Goal: Task Accomplishment & Management: Complete application form

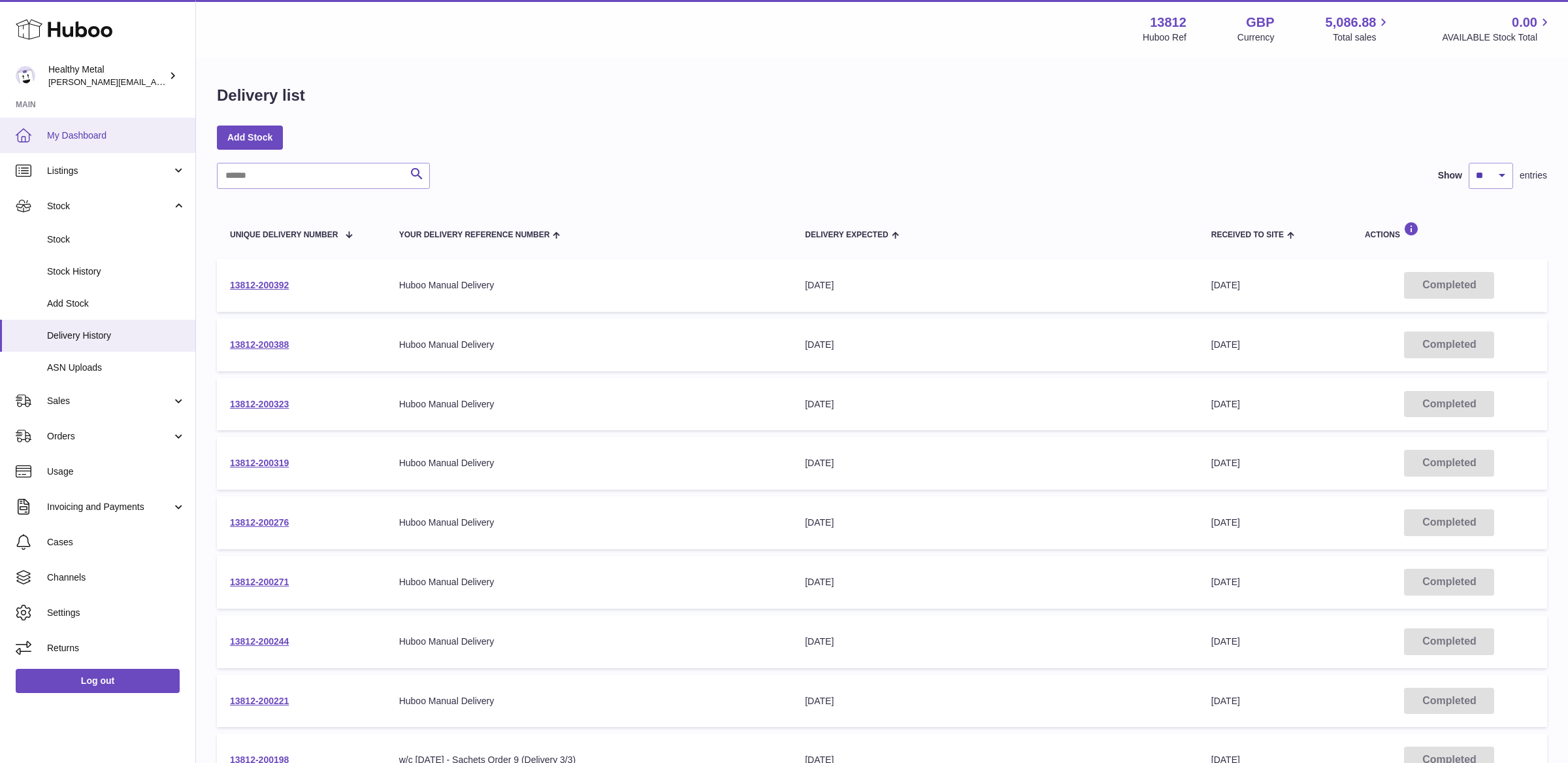
click at [77, 129] on span "My Dashboard" at bounding box center [115, 135] width 139 height 13
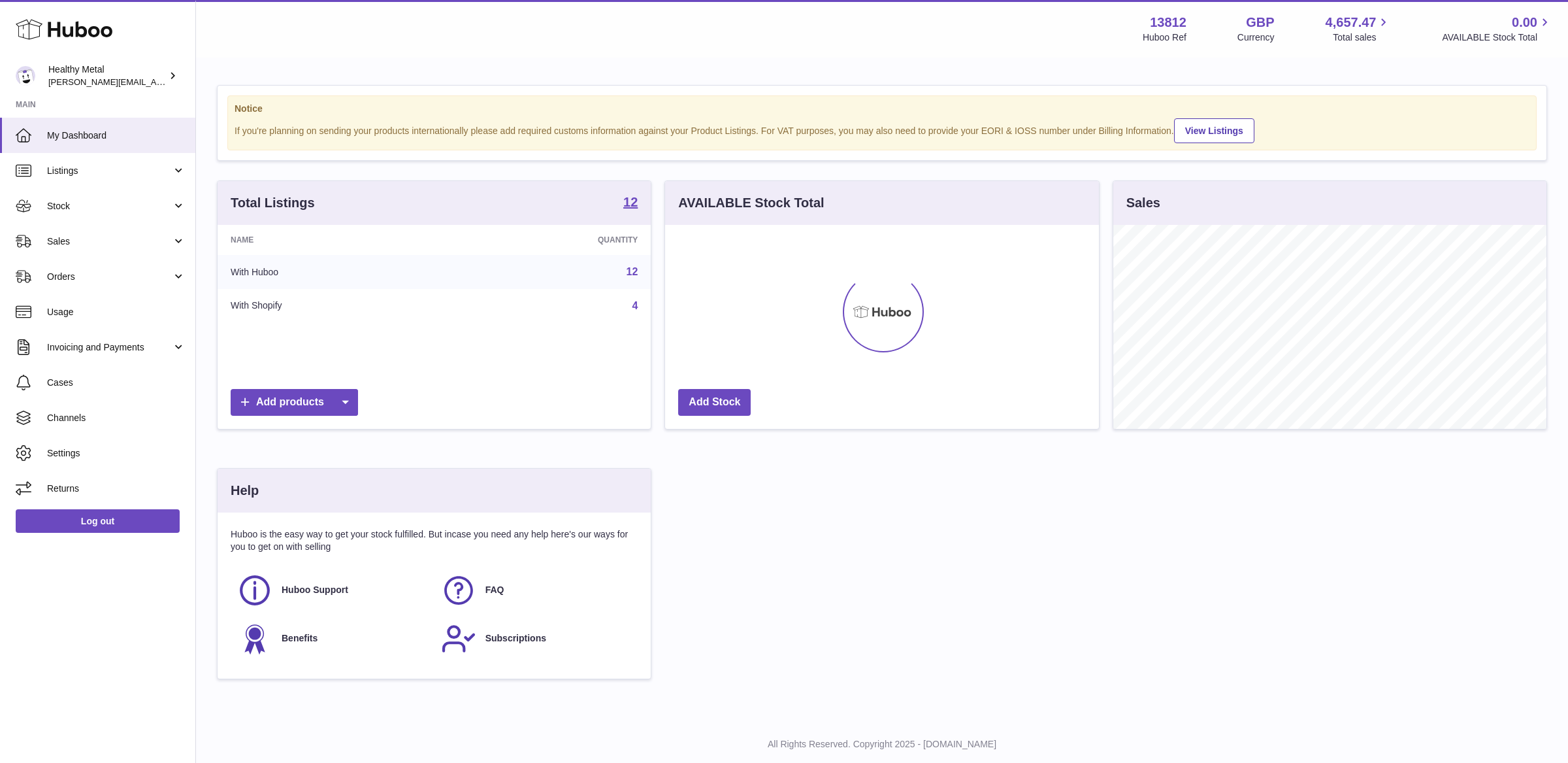
scroll to position [203, 433]
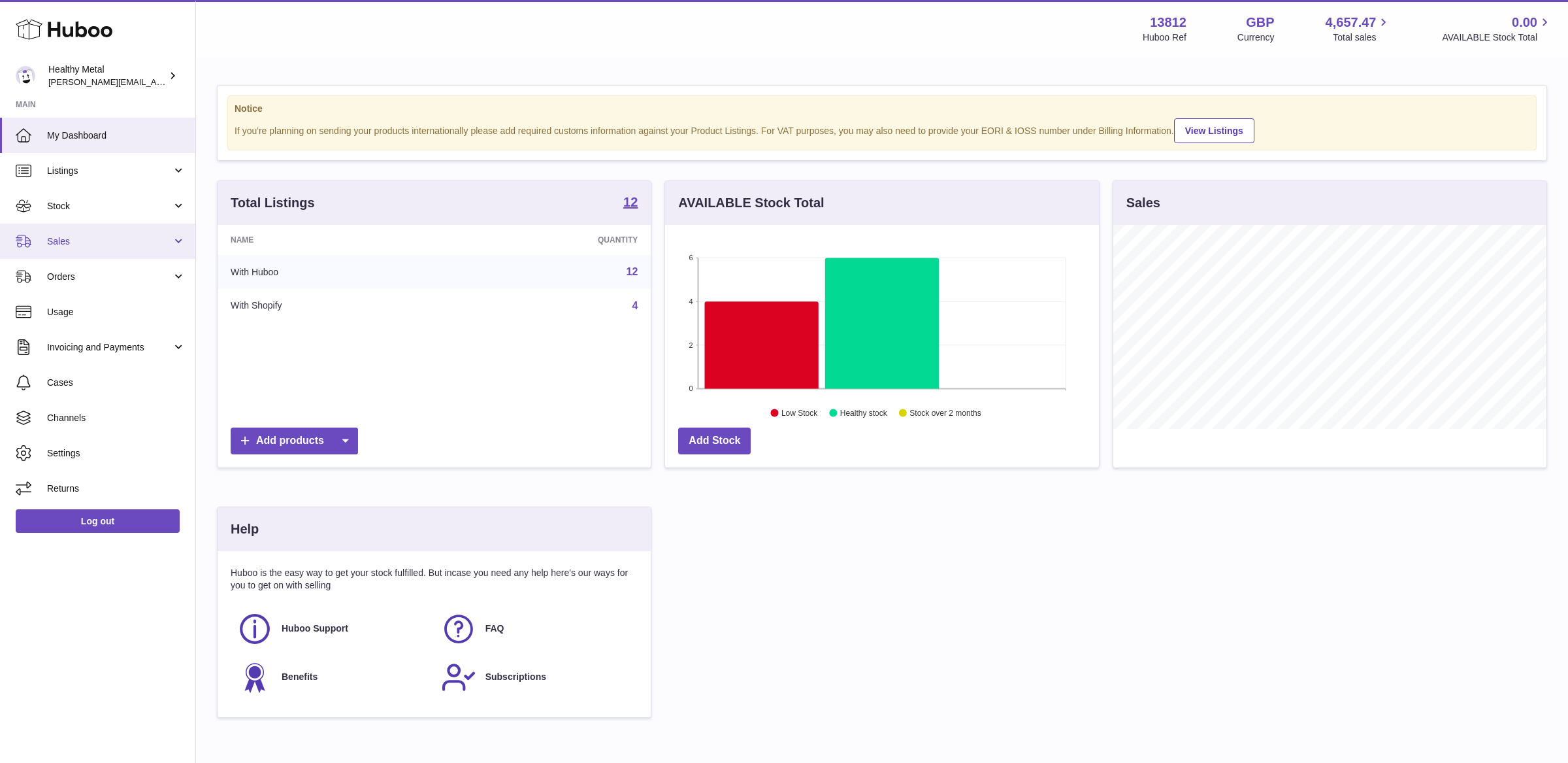
click at [180, 248] on link "Sales" at bounding box center [97, 241] width 195 height 35
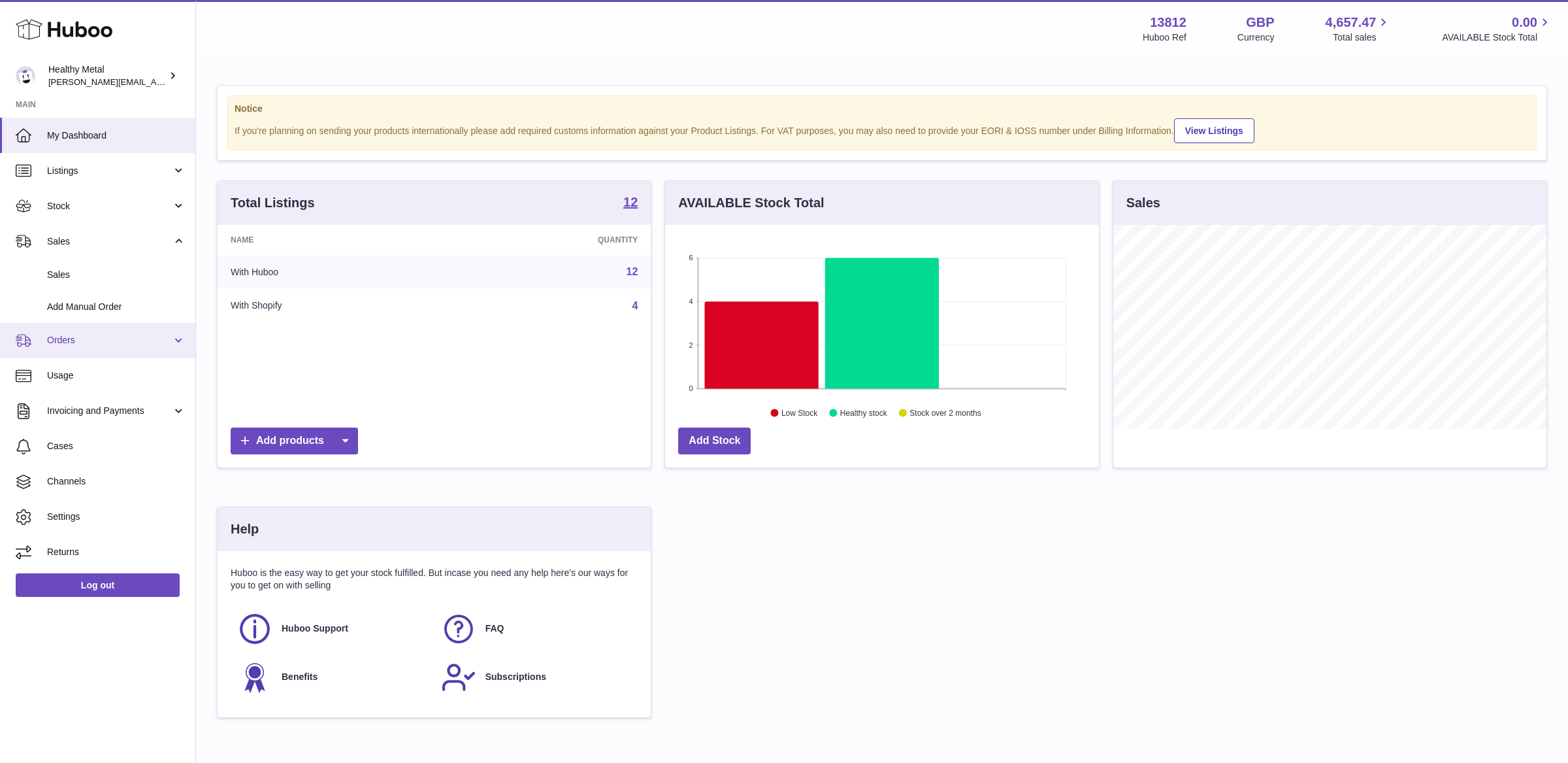
click at [167, 349] on link "Orders" at bounding box center [97, 341] width 195 height 35
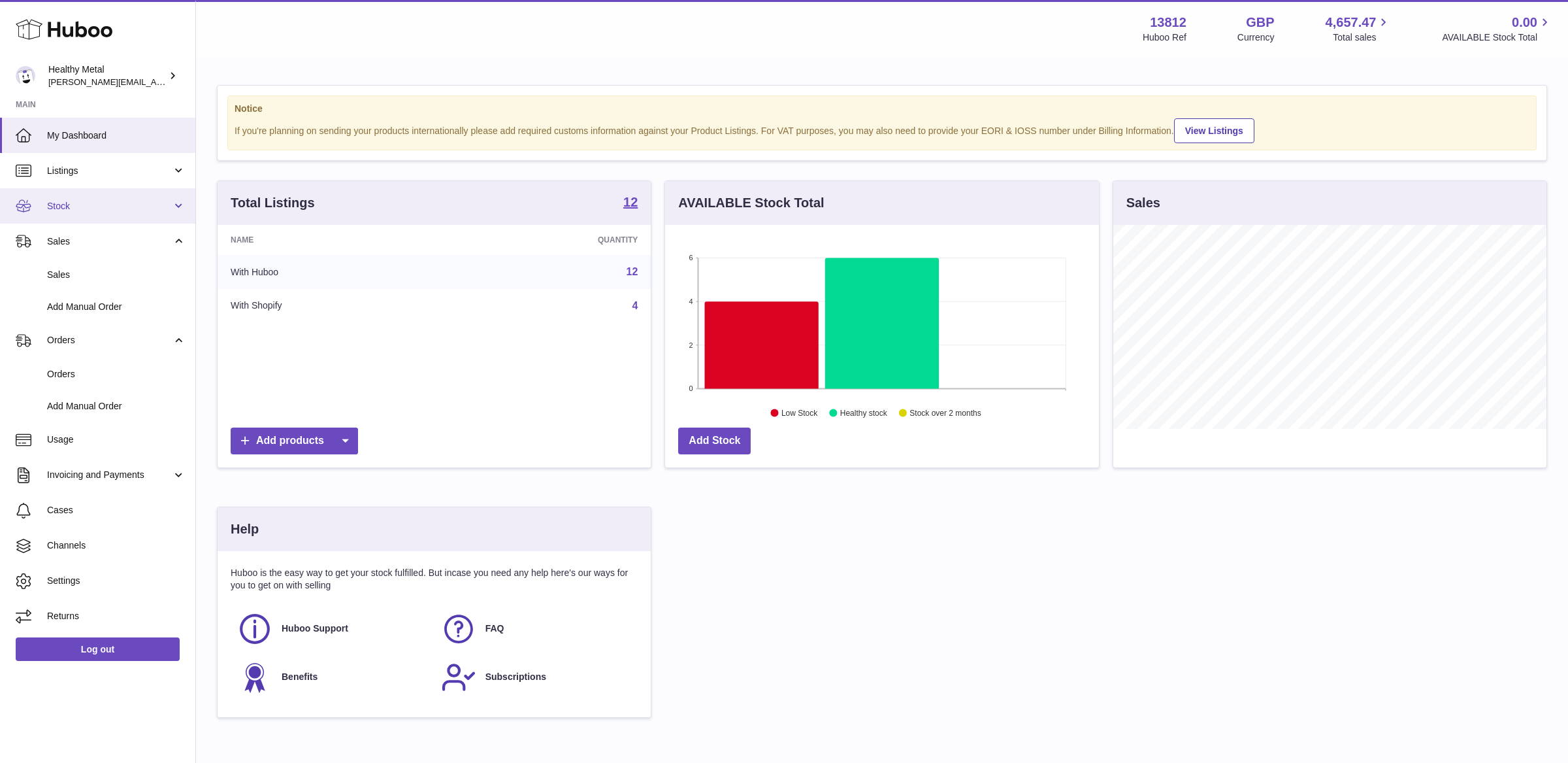
click at [141, 206] on span "Stock" at bounding box center [109, 206] width 125 height 13
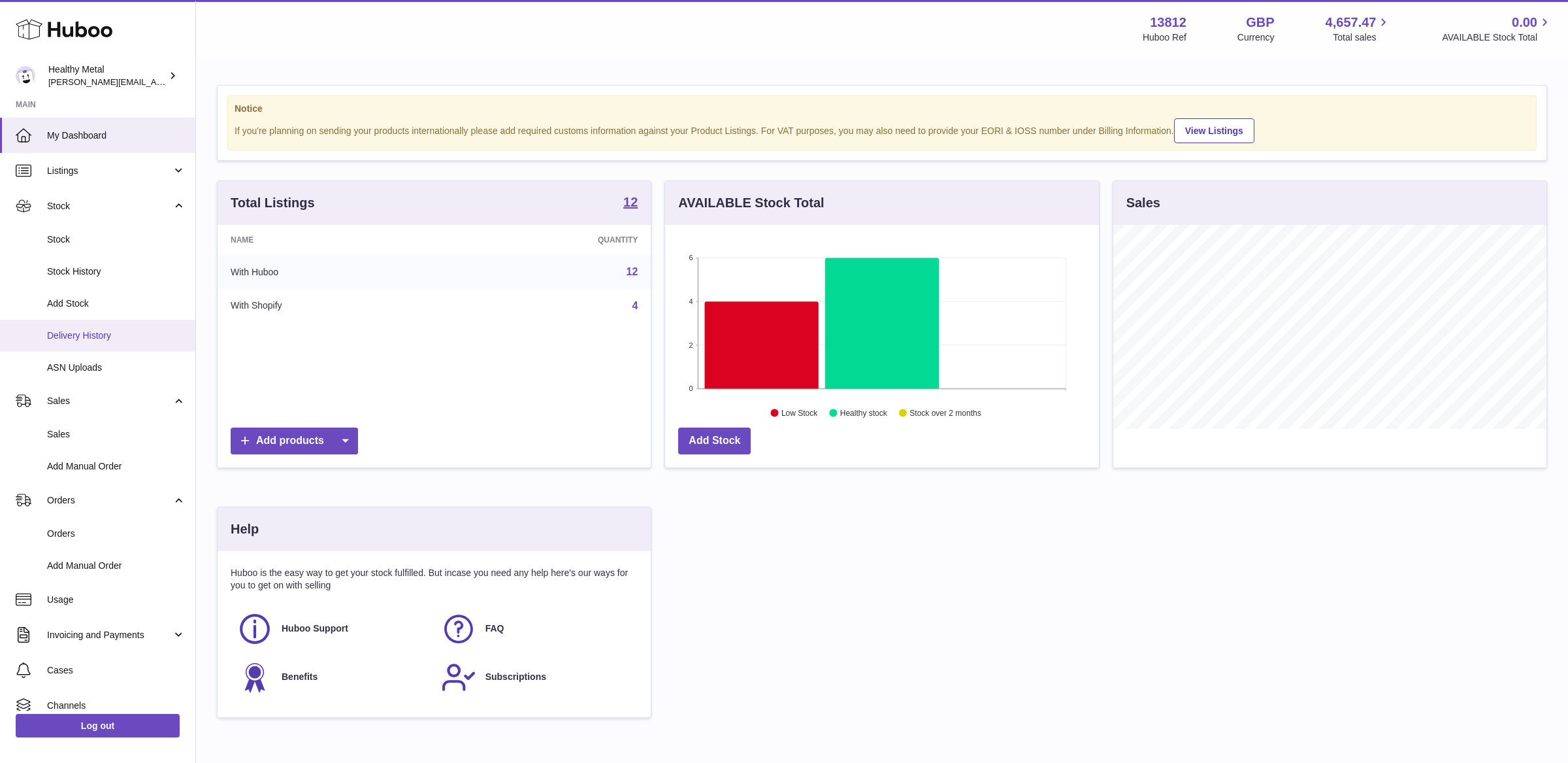
click at [95, 338] on span "Delivery History" at bounding box center [115, 335] width 139 height 13
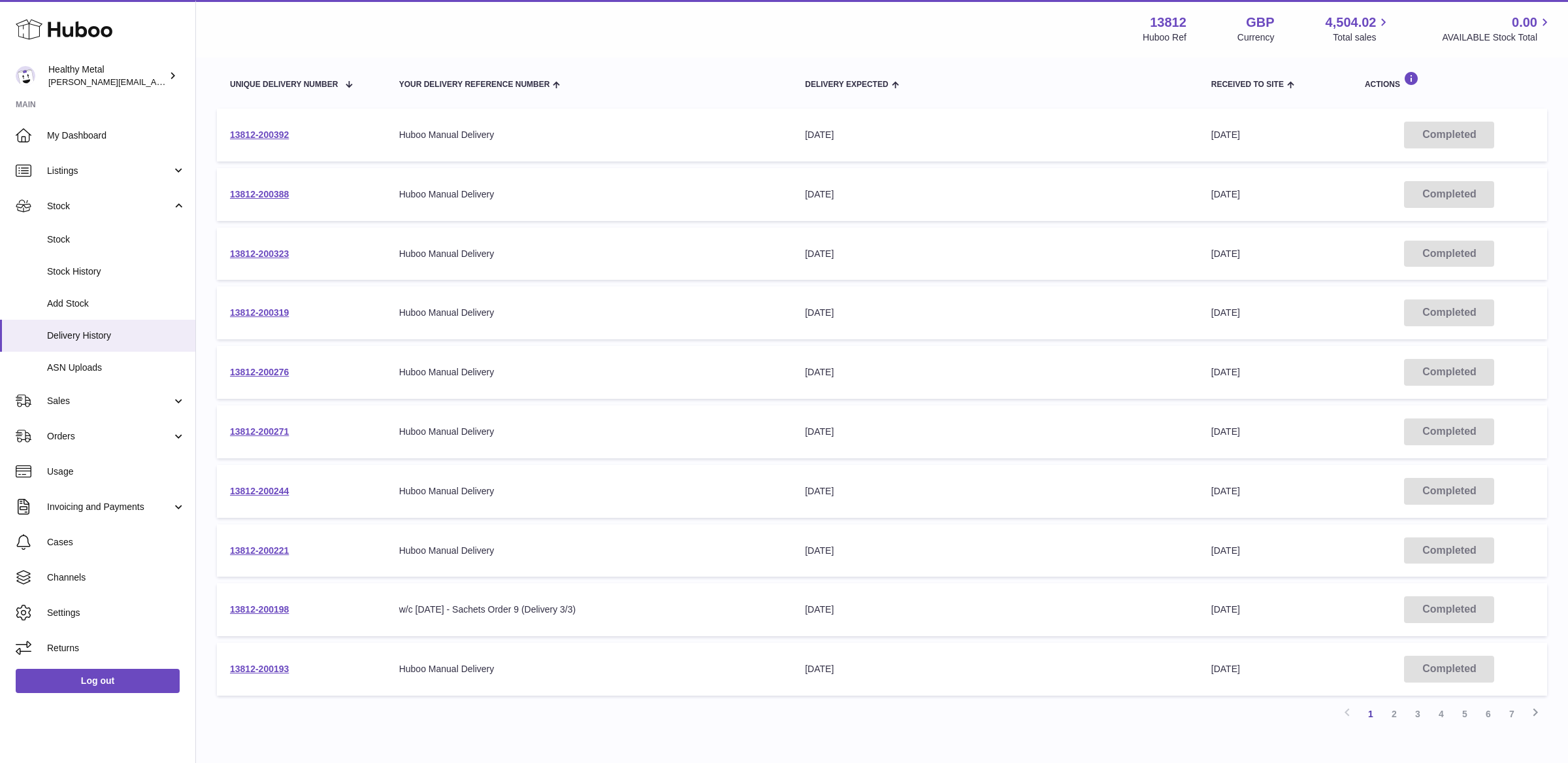
scroll to position [225, 0]
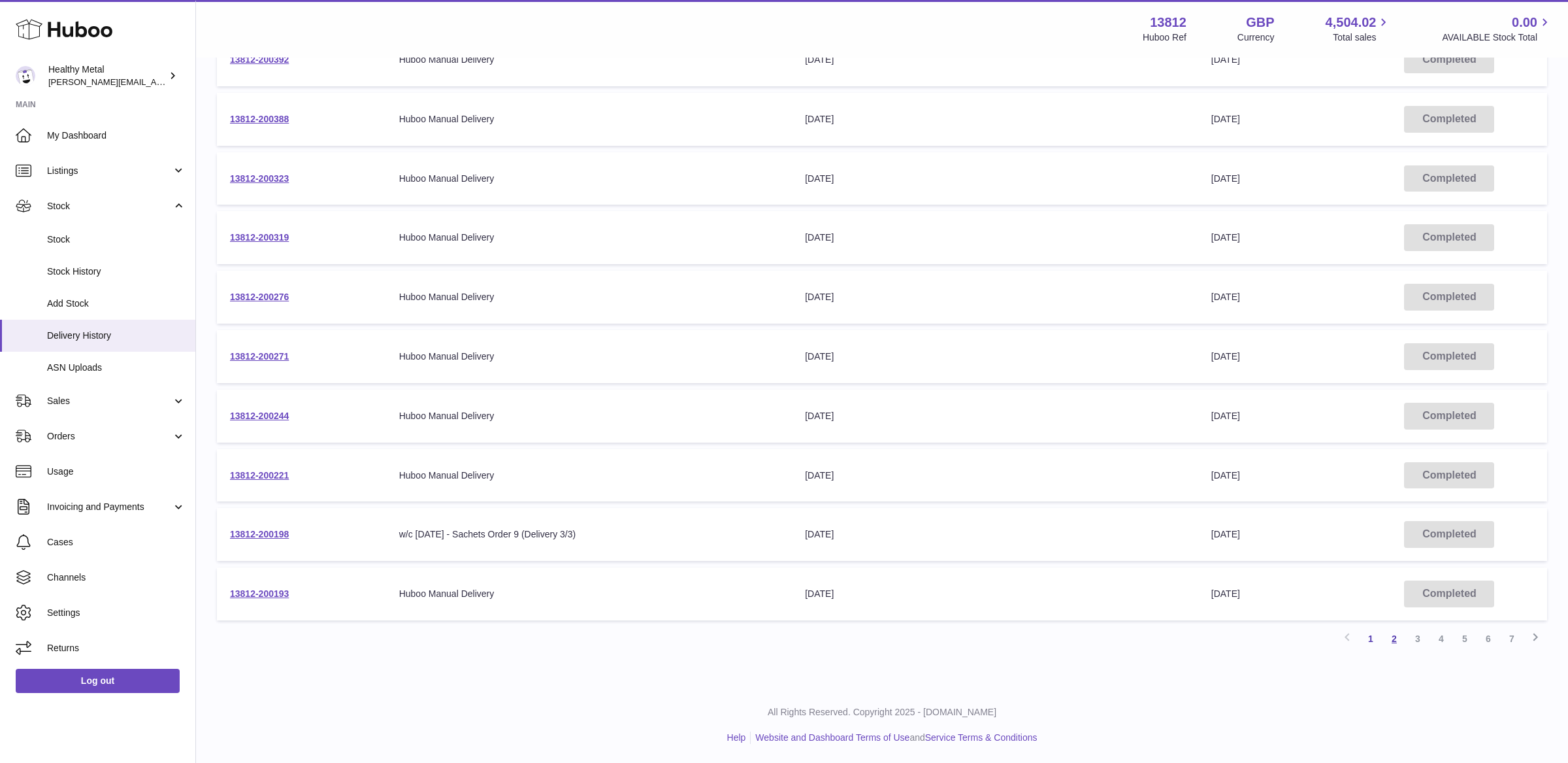
click at [1393, 640] on link "2" at bounding box center [1394, 639] width 23 height 23
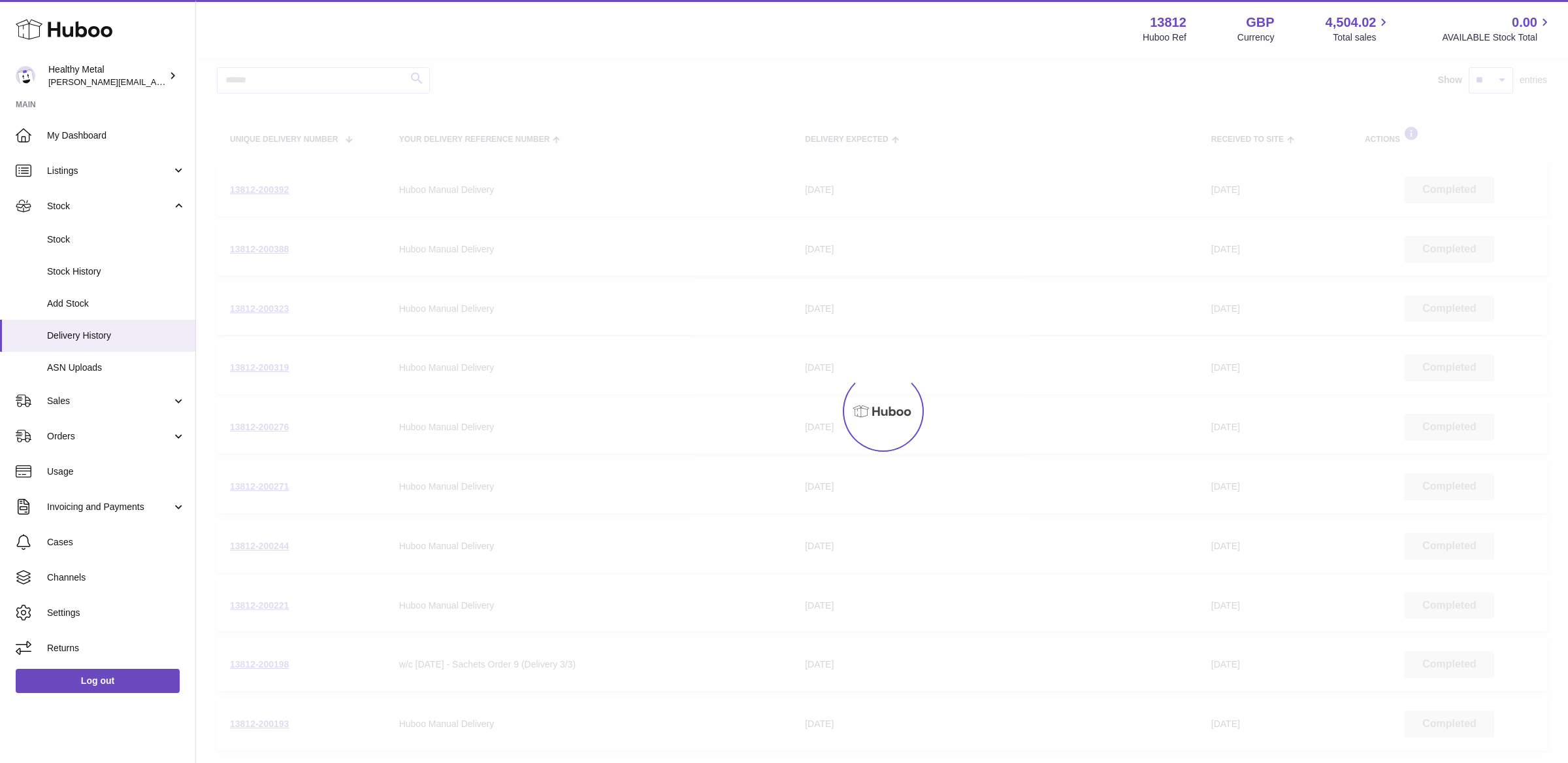
scroll to position [59, 0]
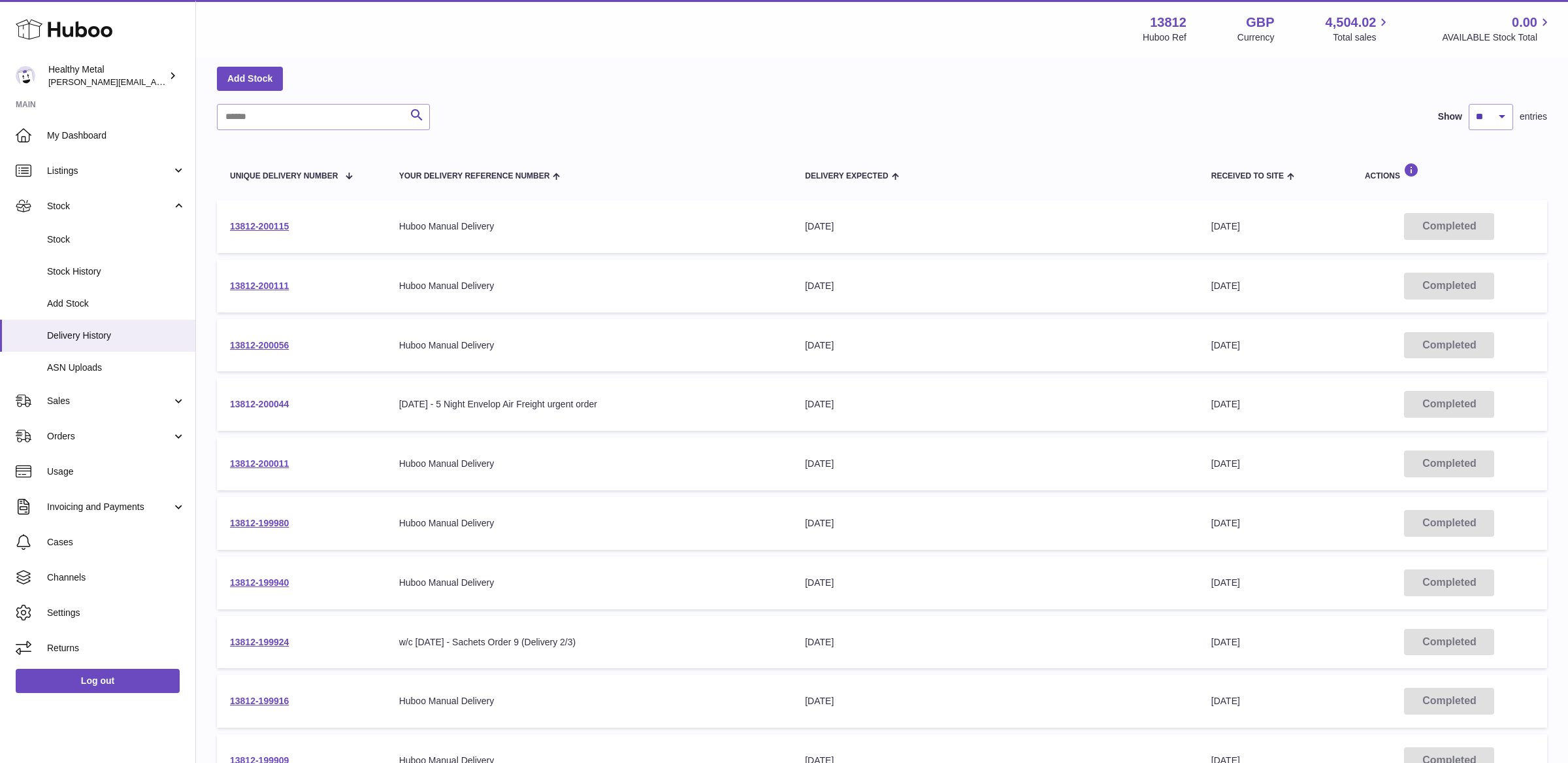
click at [271, 403] on link "13812-200044" at bounding box center [259, 404] width 59 height 11
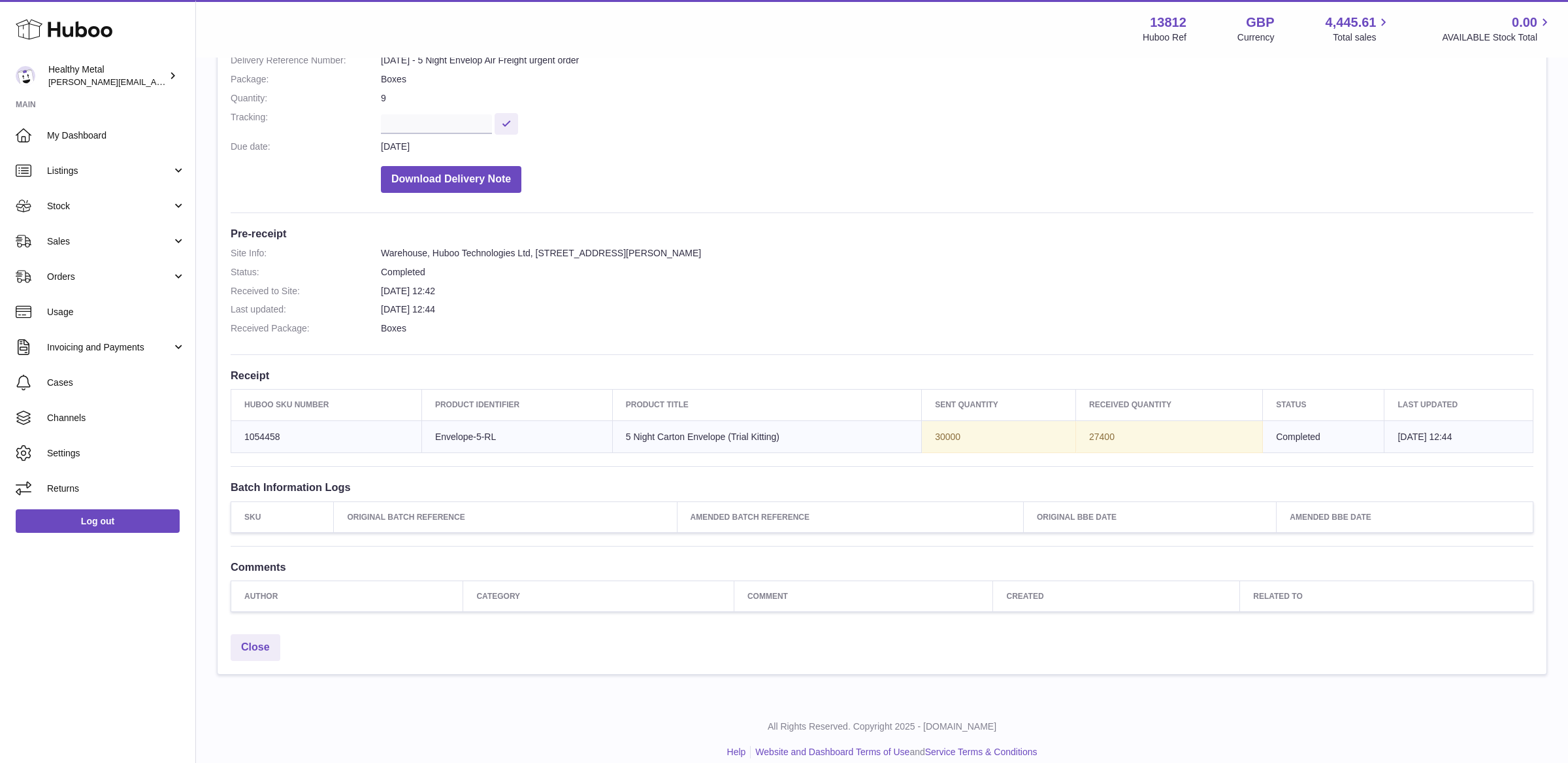
scroll to position [199, 0]
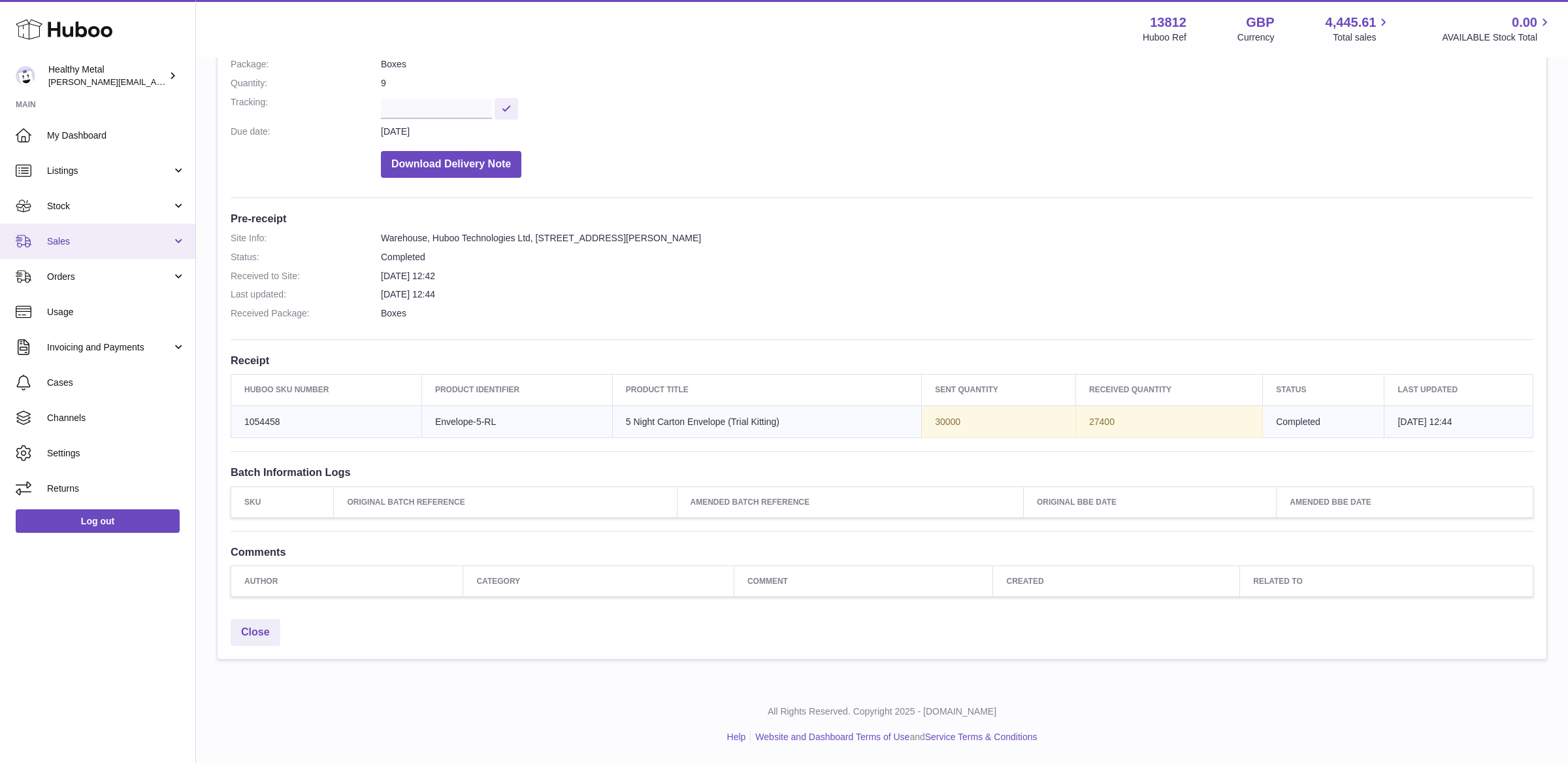
click at [96, 229] on link "Sales" at bounding box center [97, 241] width 195 height 35
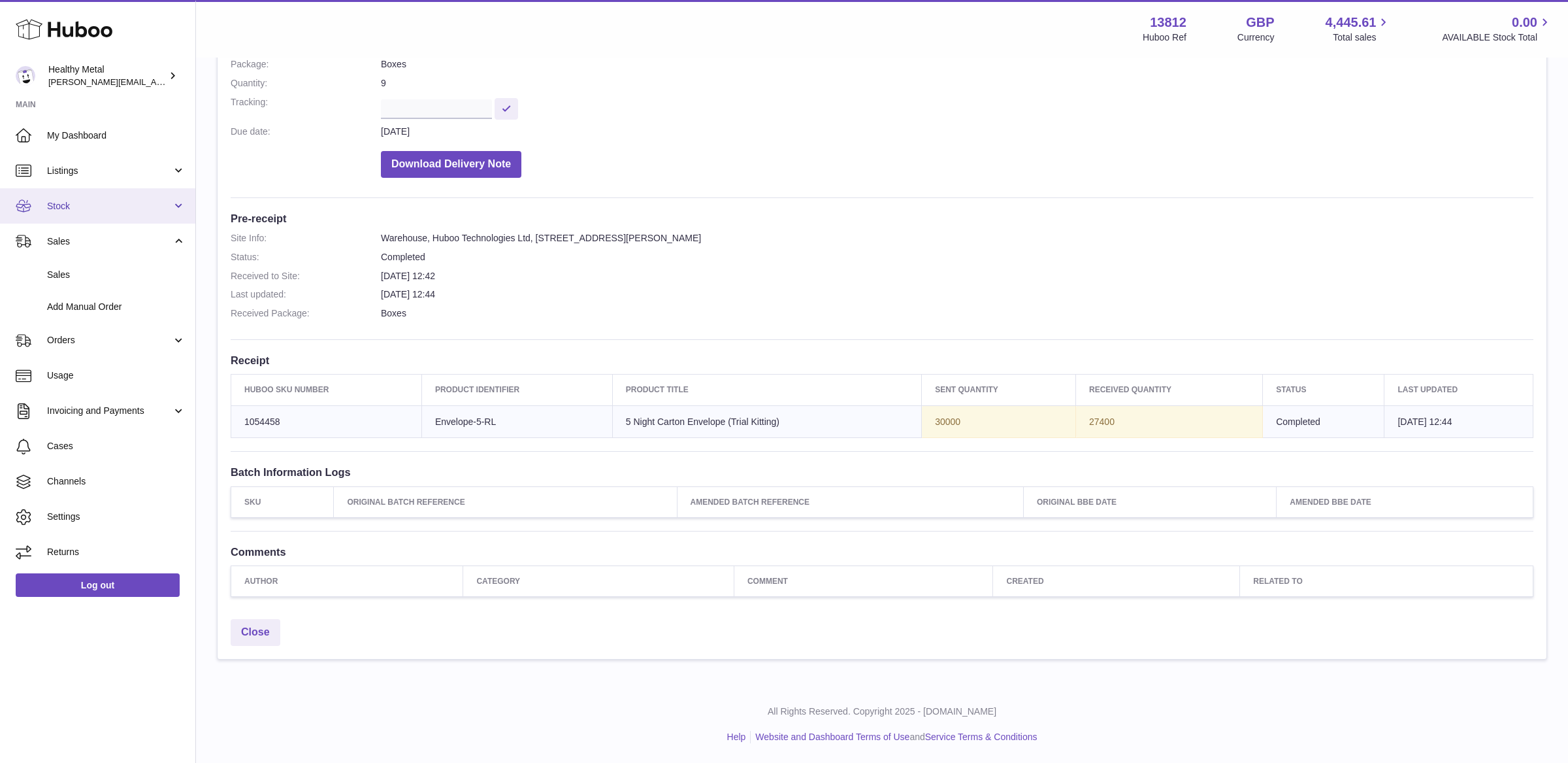
click at [79, 196] on link "Stock" at bounding box center [97, 206] width 195 height 35
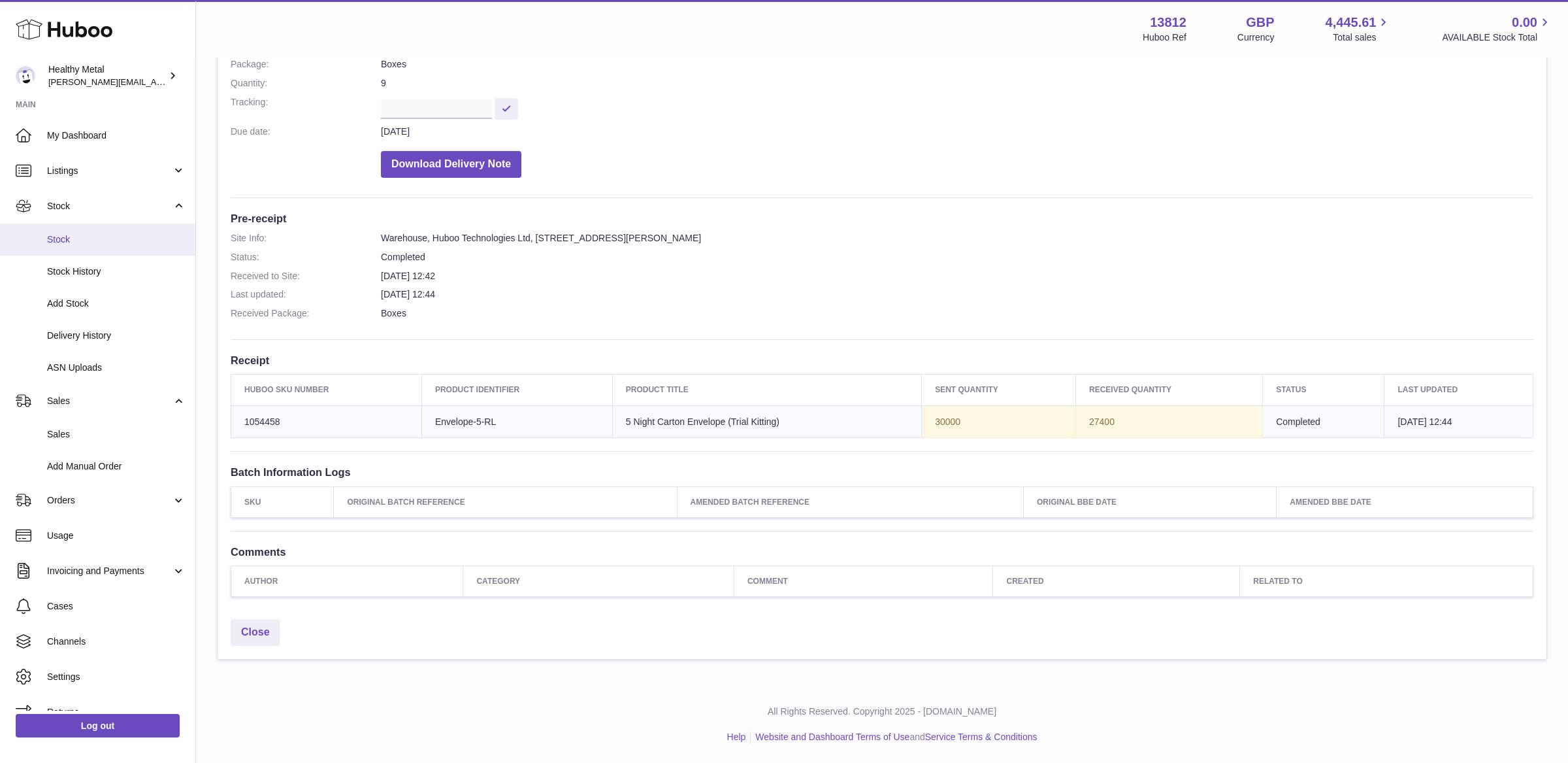
click at [71, 233] on span "Stock" at bounding box center [115, 239] width 139 height 13
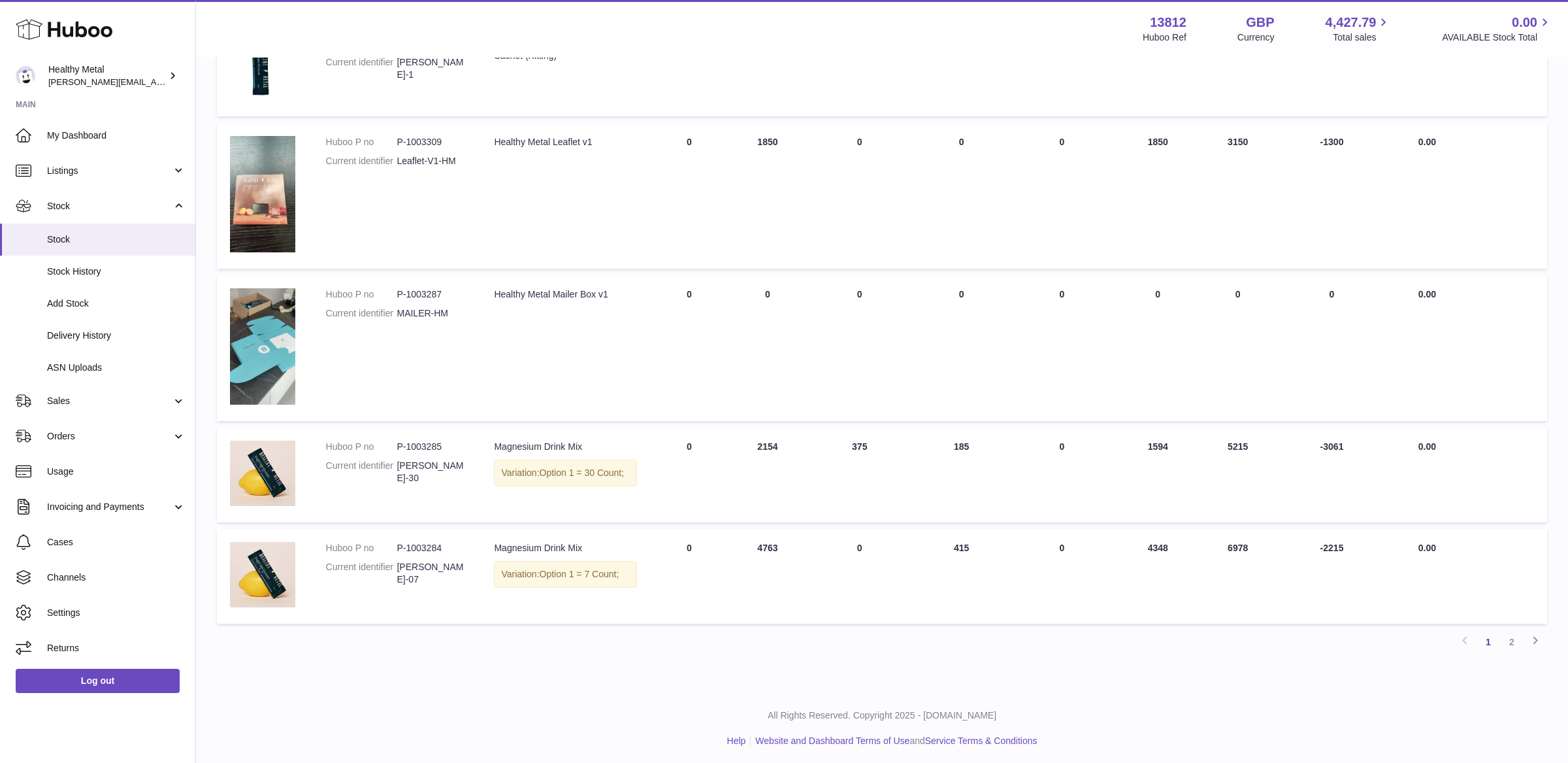
scroll to position [749, 0]
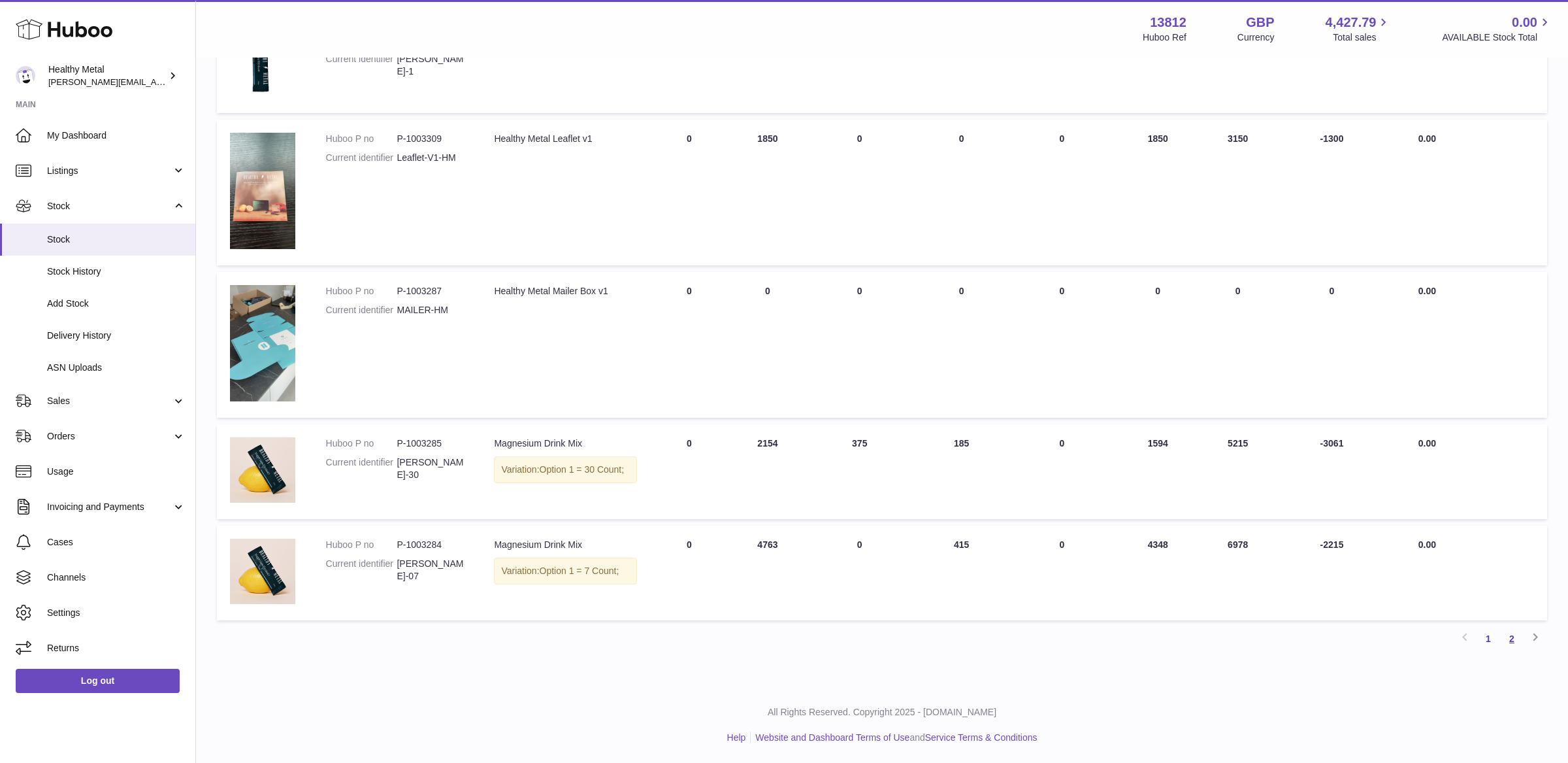
click at [1506, 639] on link "2" at bounding box center [1512, 639] width 23 height 23
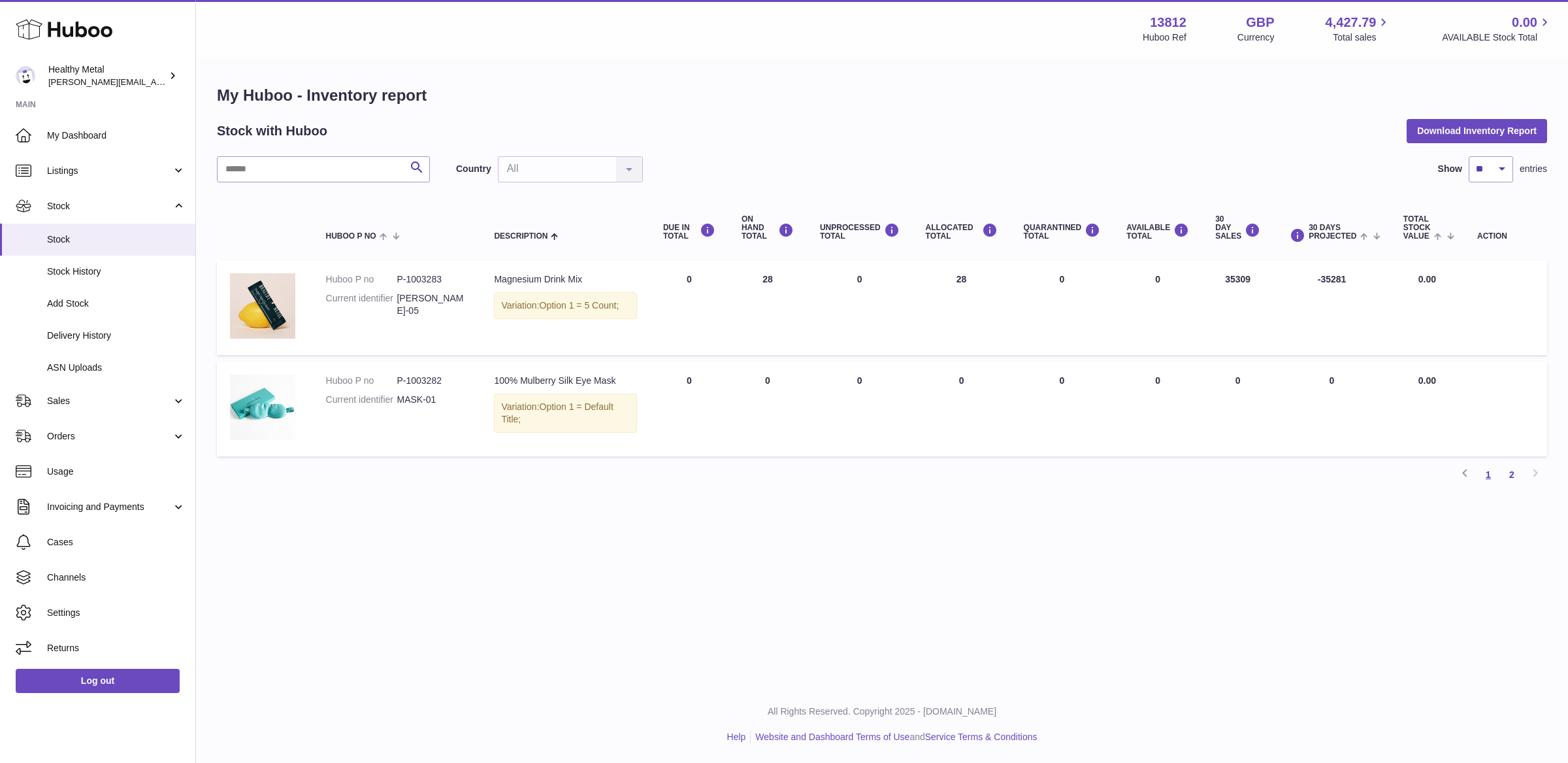
click at [1484, 472] on link "1" at bounding box center [1488, 475] width 23 height 23
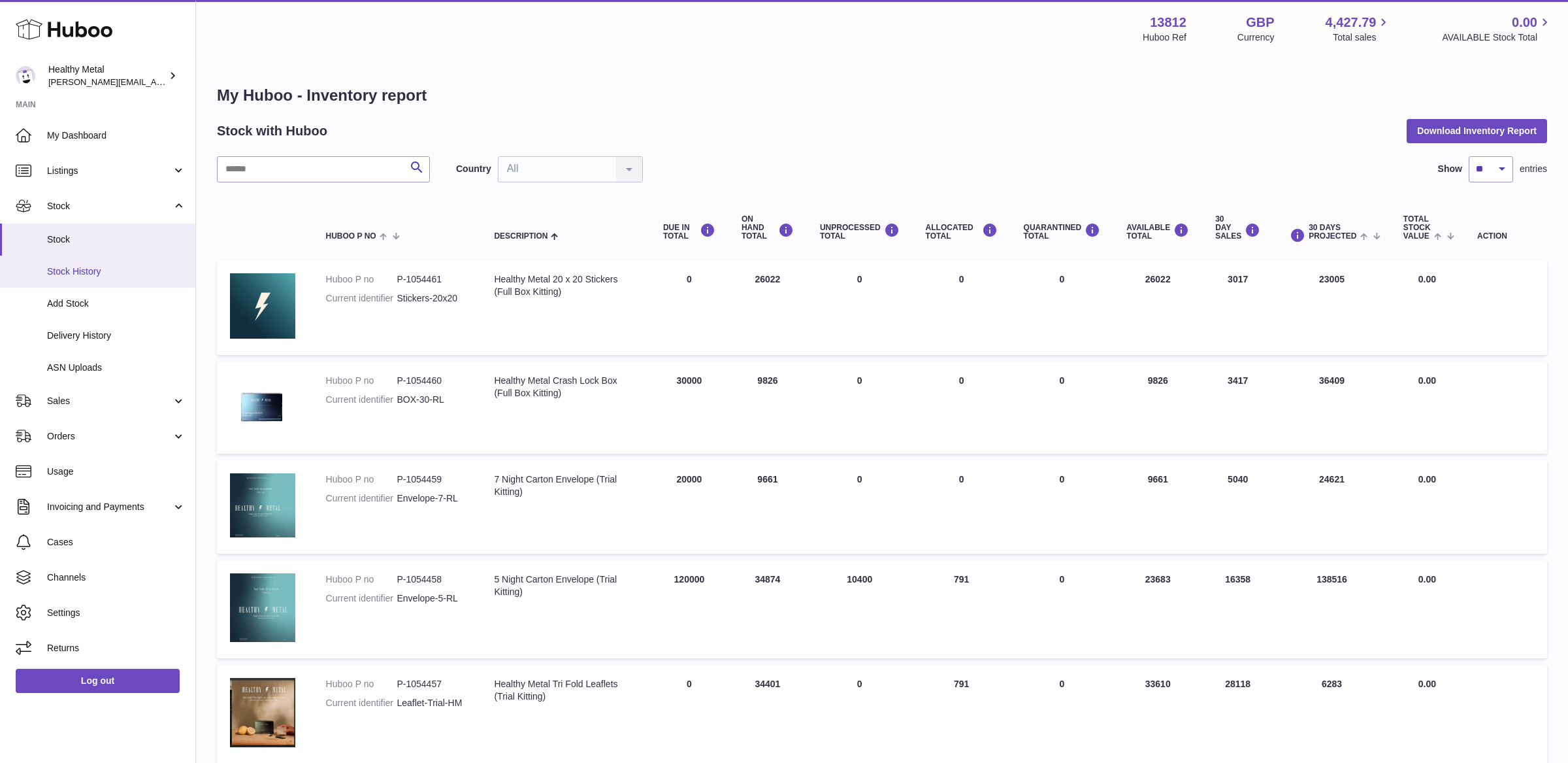
click at [83, 269] on span "Stock History" at bounding box center [115, 271] width 139 height 13
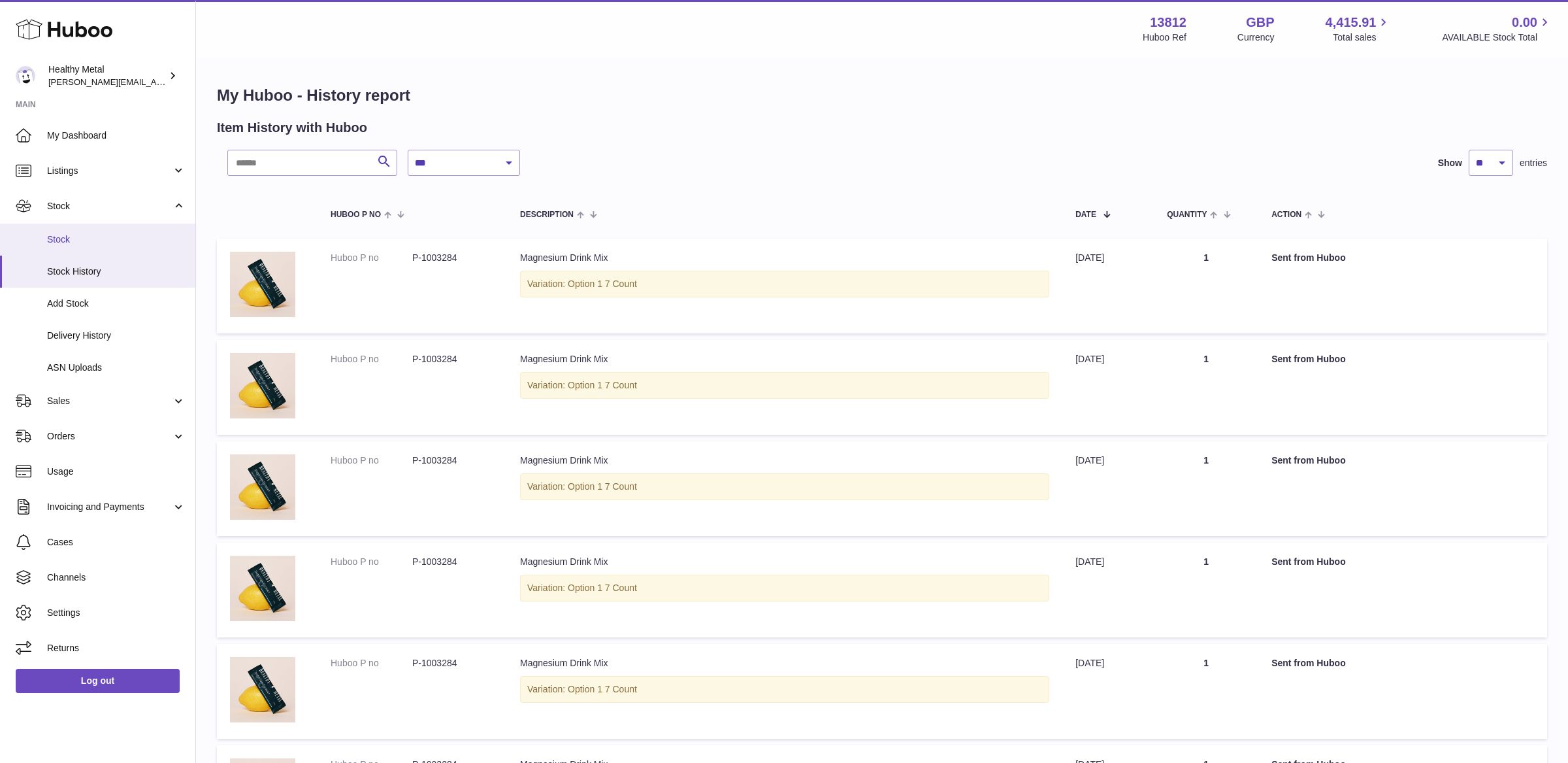
click at [126, 242] on span "Stock" at bounding box center [115, 239] width 139 height 13
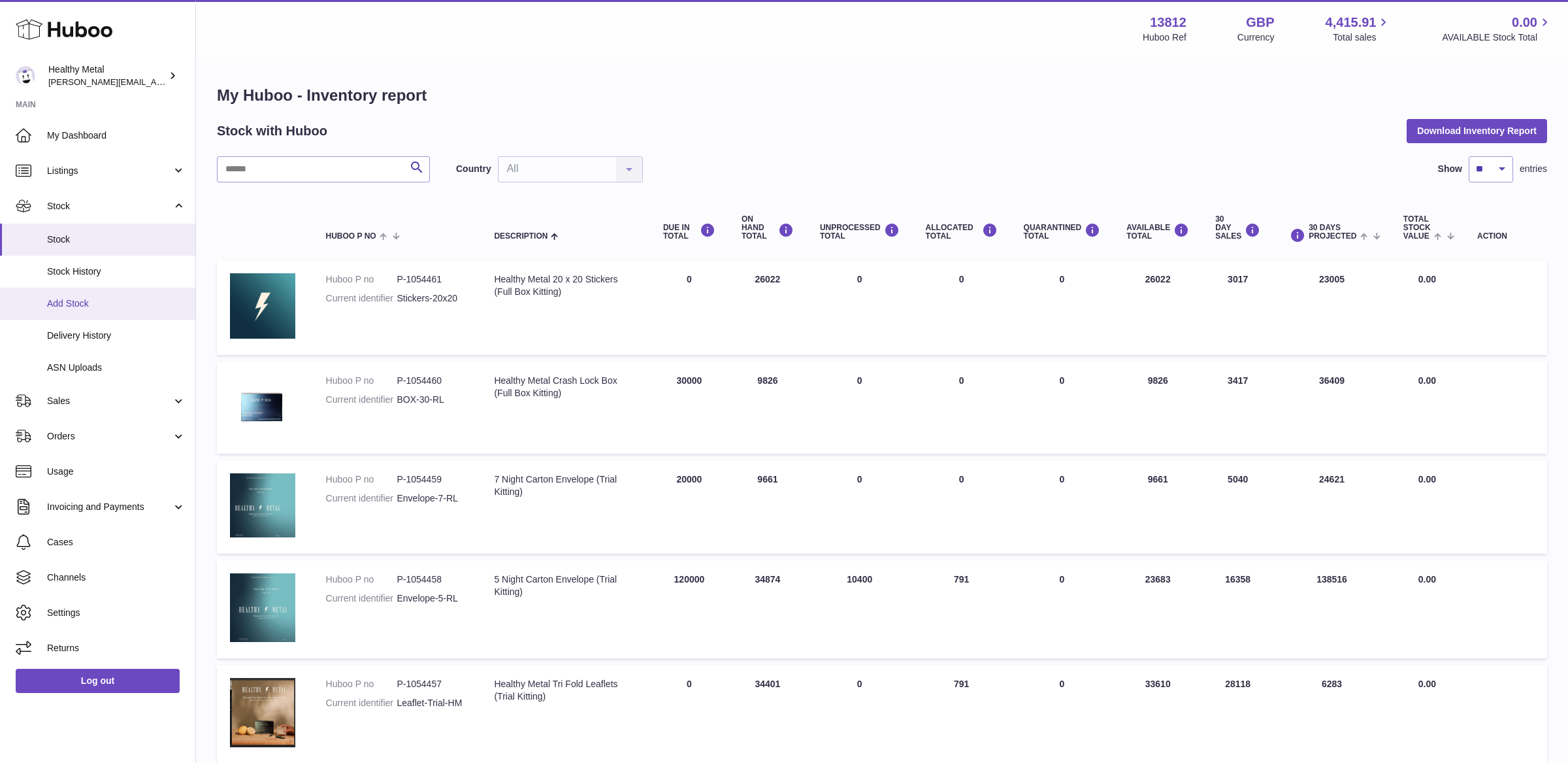
click at [107, 307] on span "Add Stock" at bounding box center [115, 303] width 139 height 13
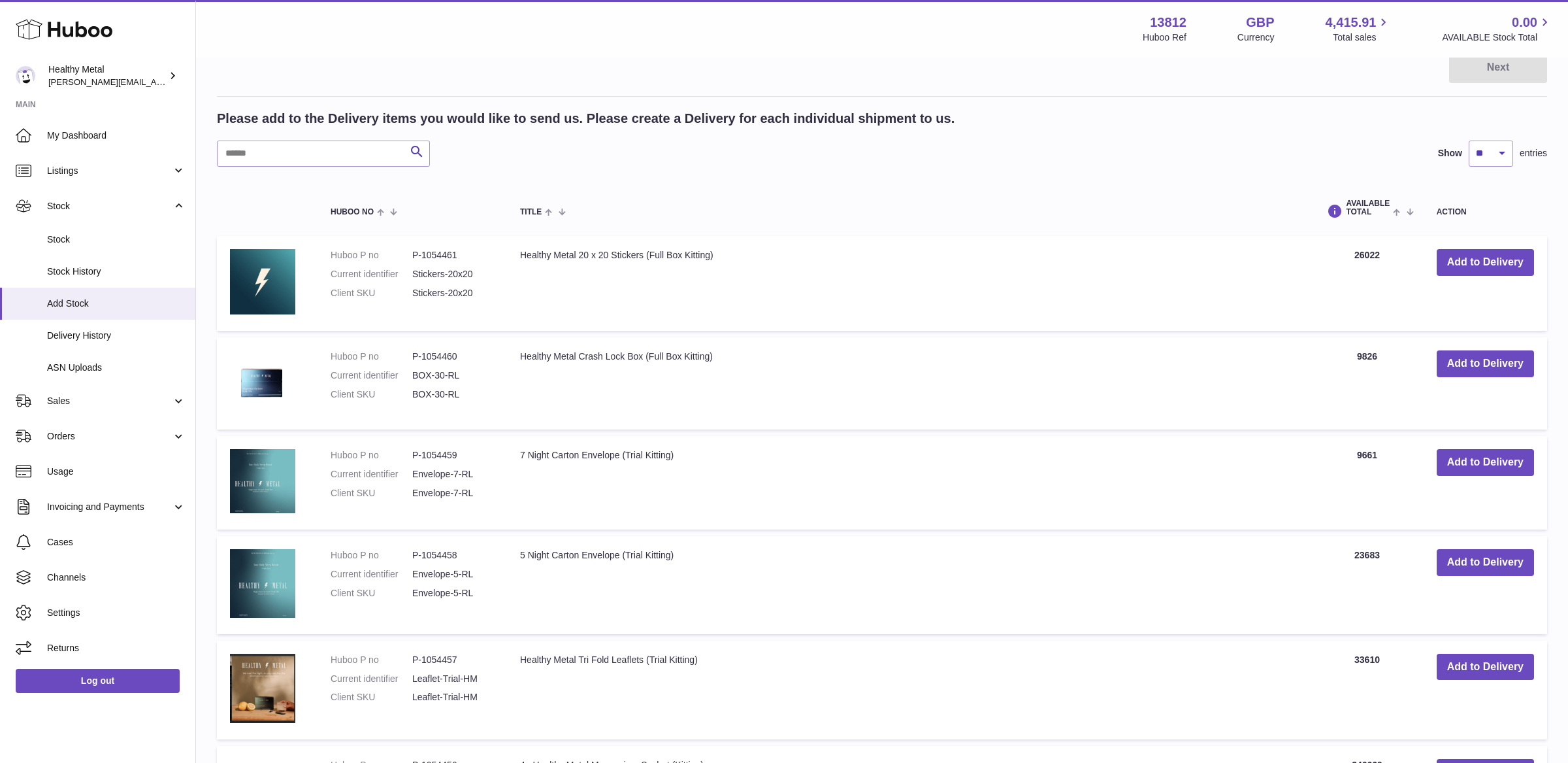
scroll to position [197, 0]
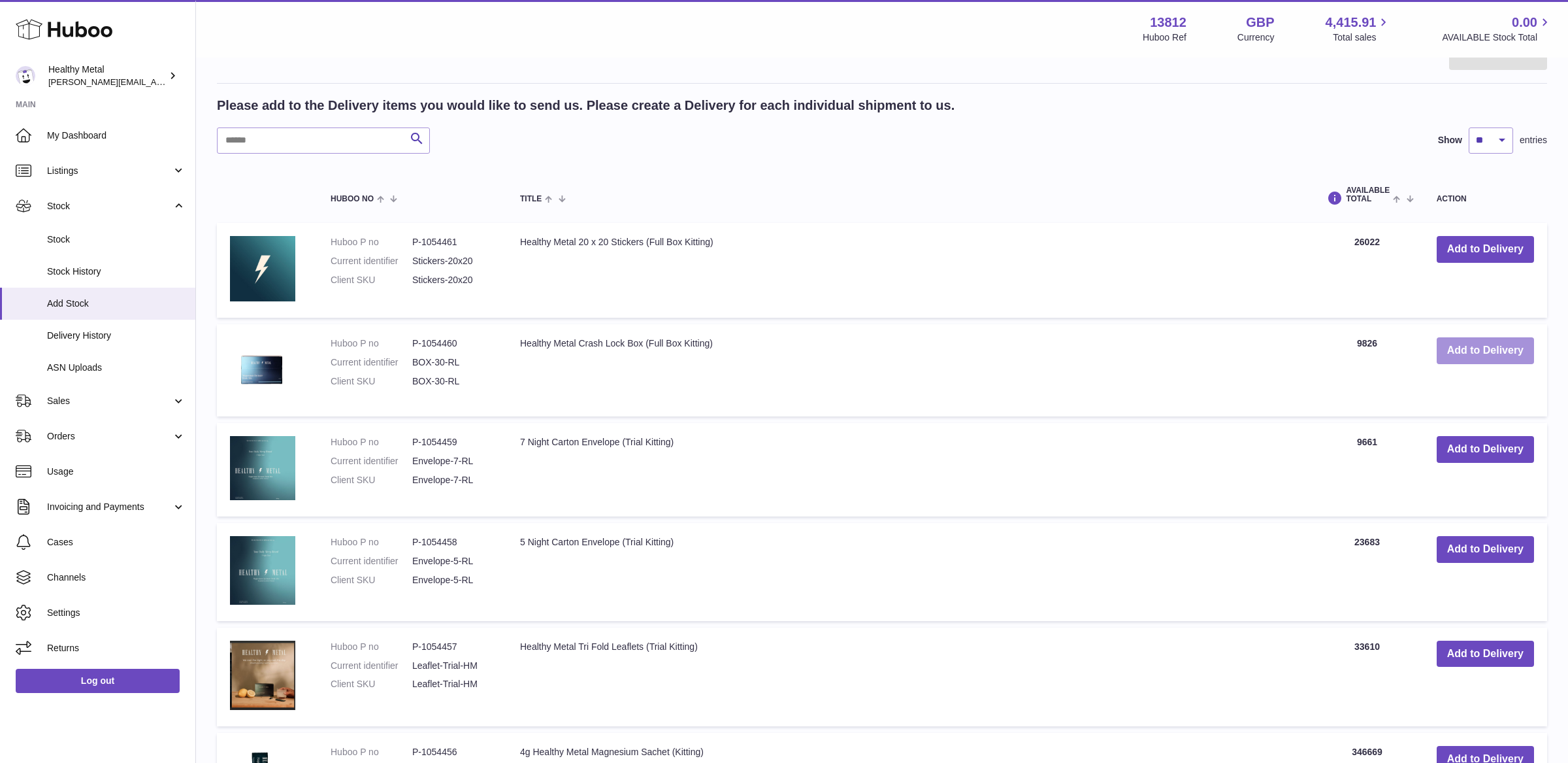
click at [1504, 350] on button "Add to Delivery" at bounding box center [1486, 350] width 97 height 27
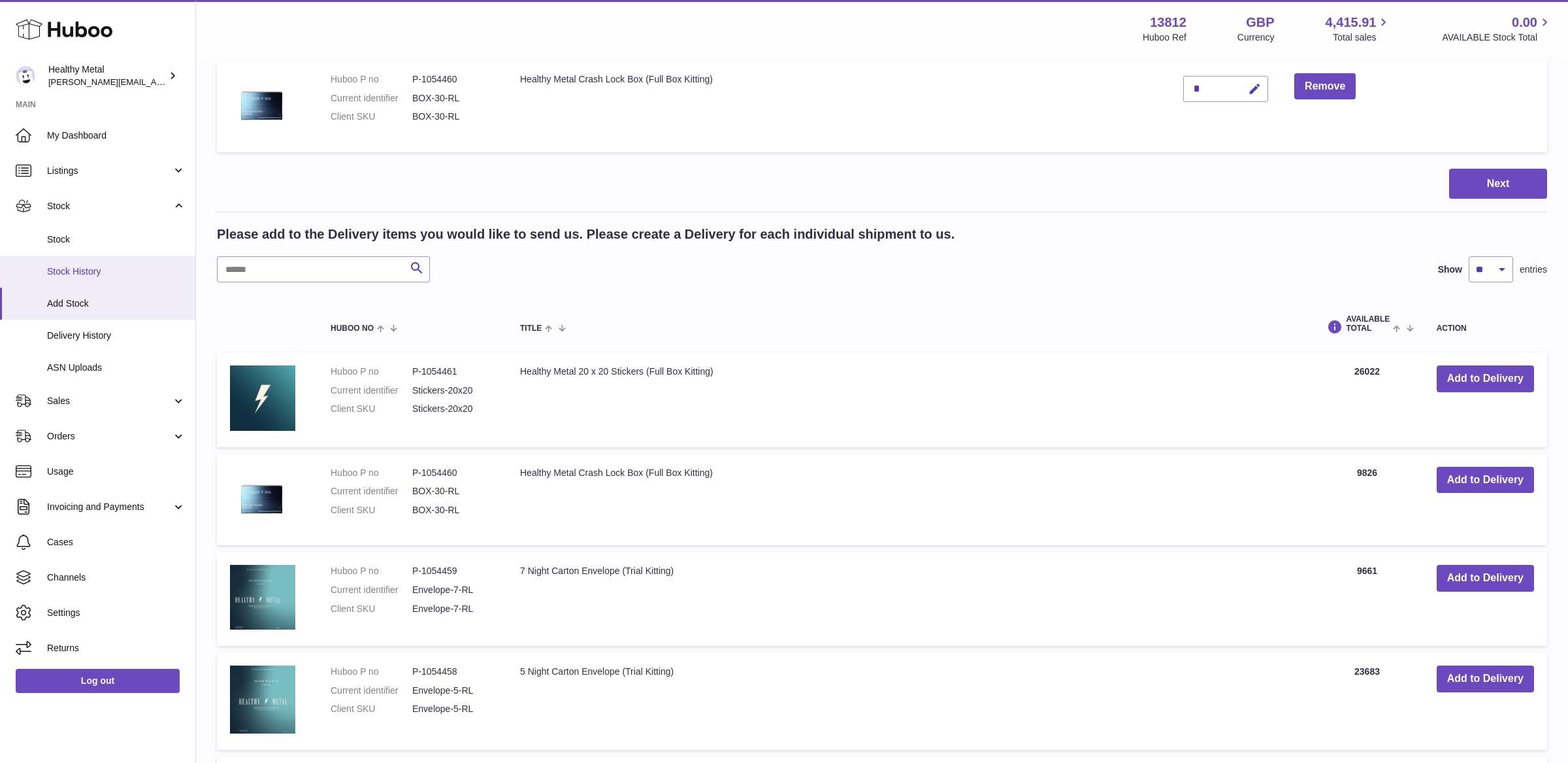
scroll to position [172, 0]
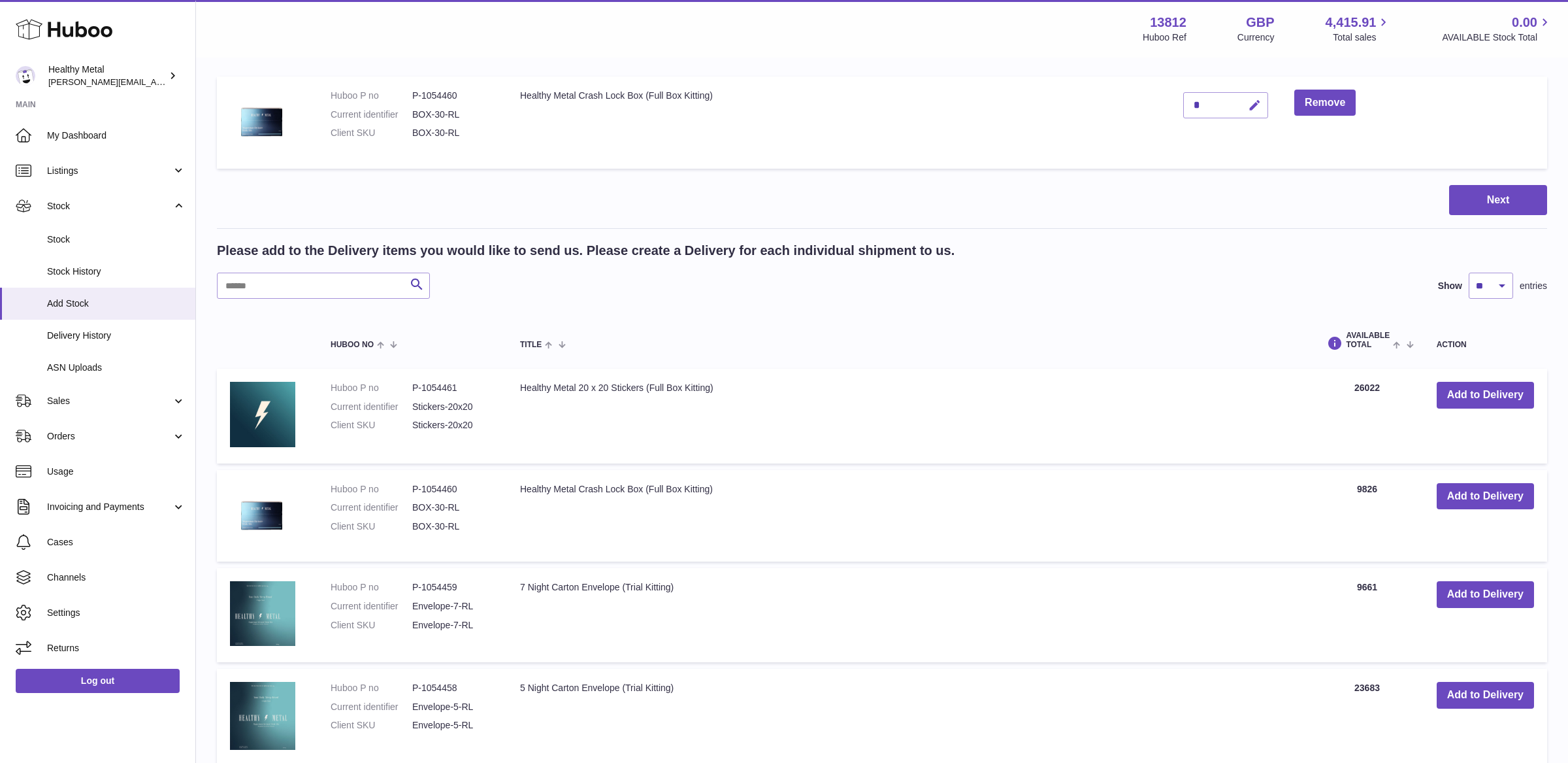
click at [1248, 95] on button "button" at bounding box center [1254, 106] width 31 height 27
type input "*****"
click at [1253, 105] on icon "submit" at bounding box center [1256, 105] width 12 height 12
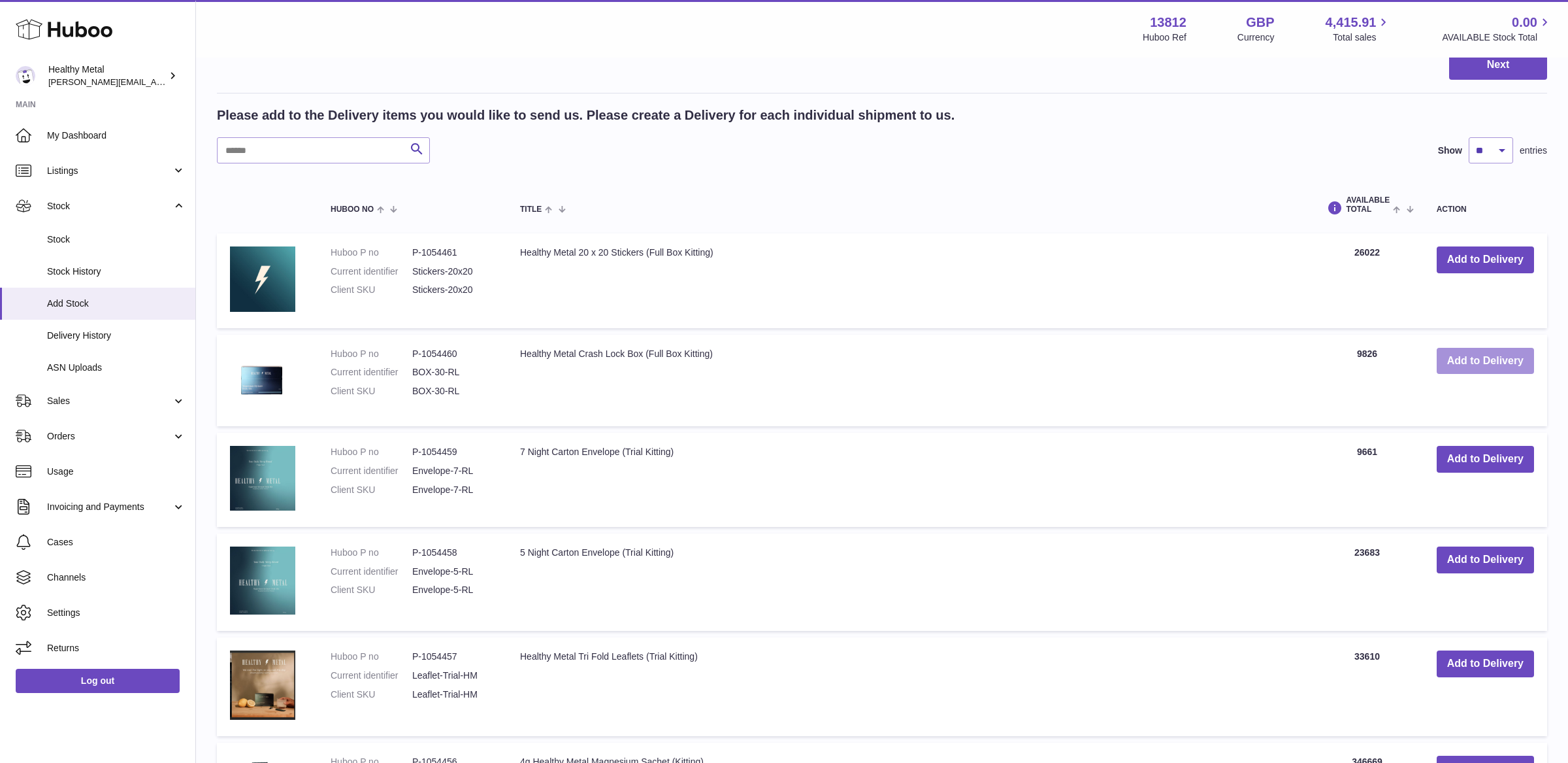
scroll to position [313, 0]
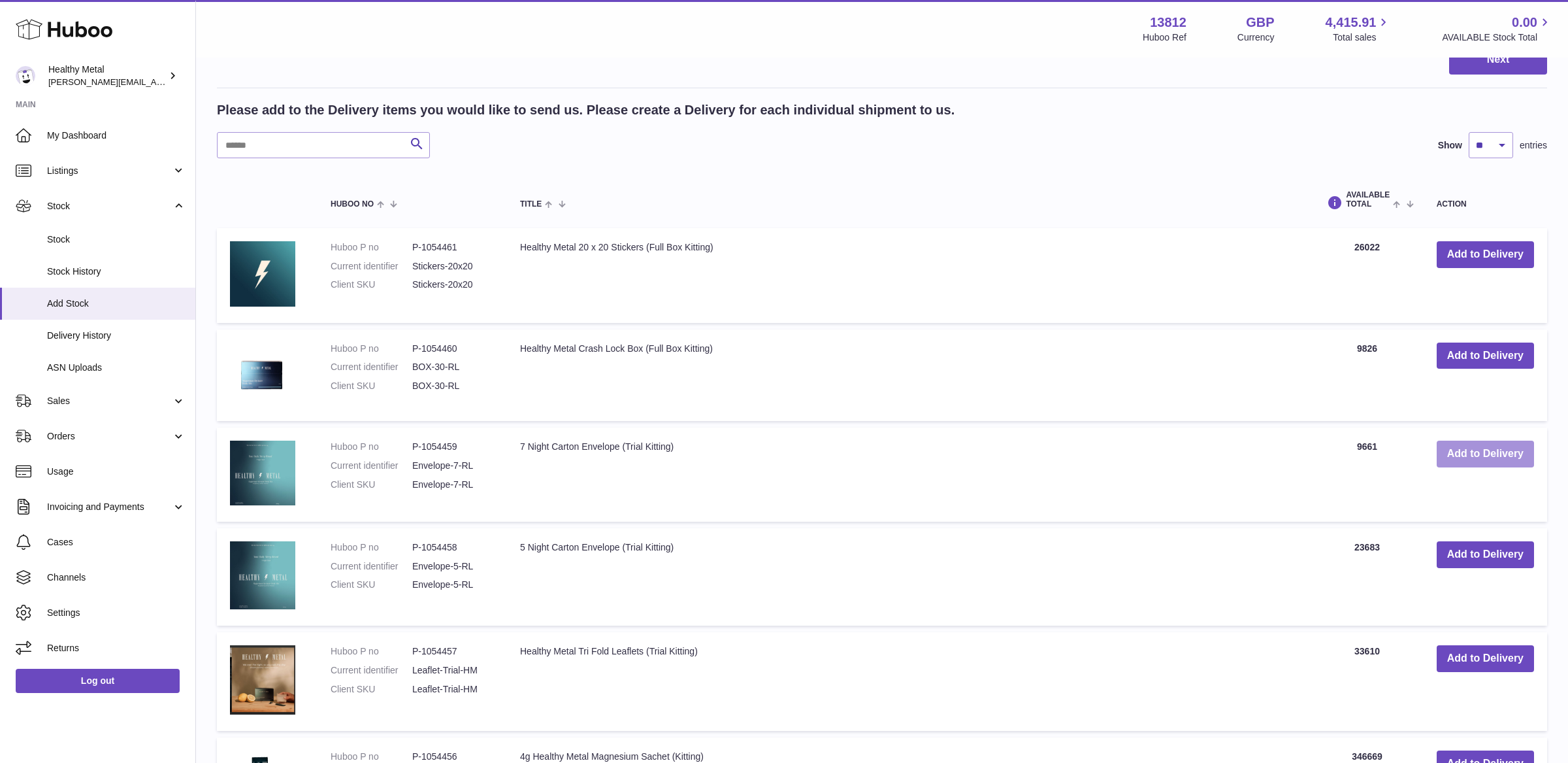
click at [1470, 451] on button "Add to Delivery" at bounding box center [1486, 454] width 97 height 27
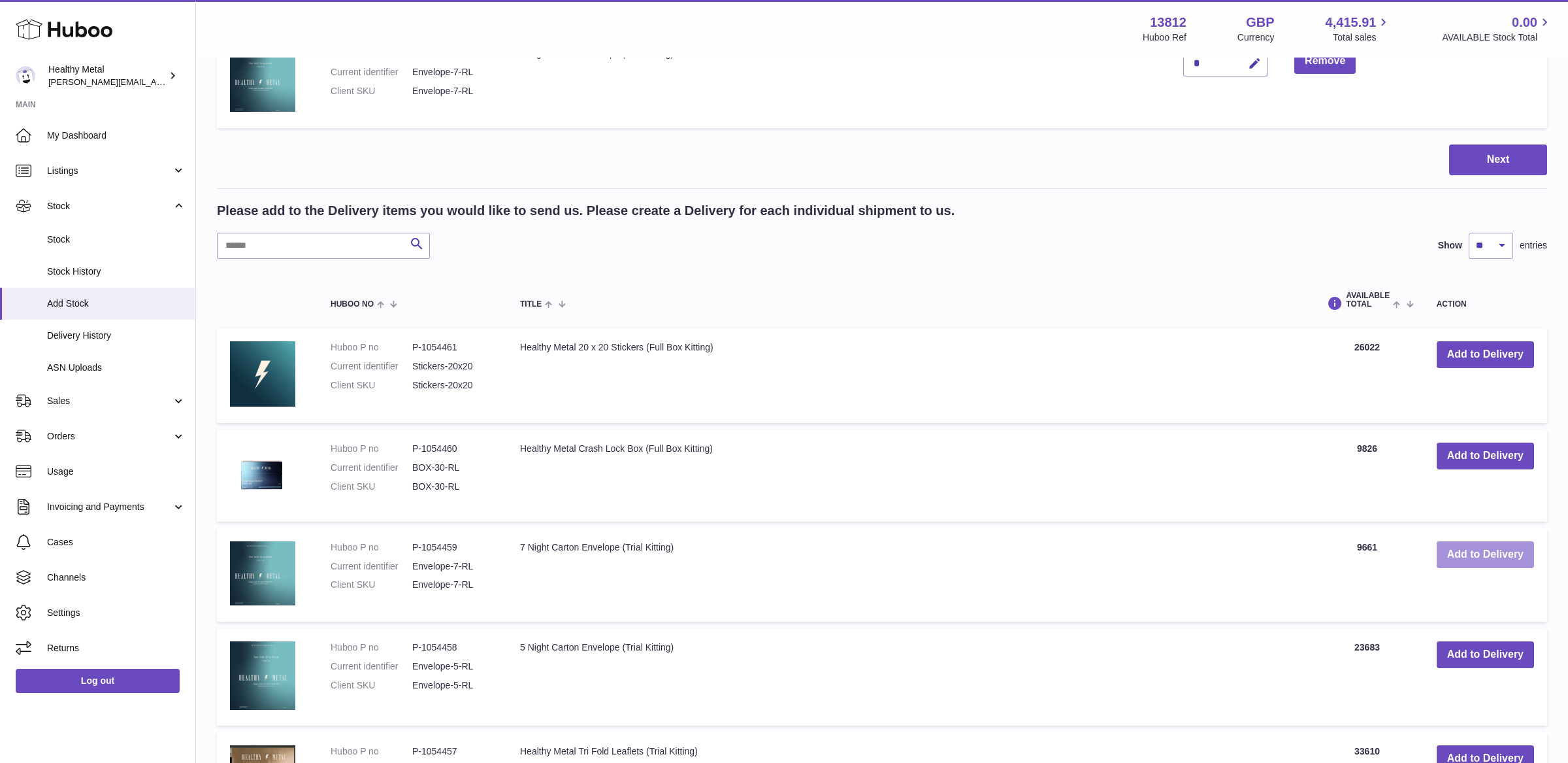
scroll to position [77, 0]
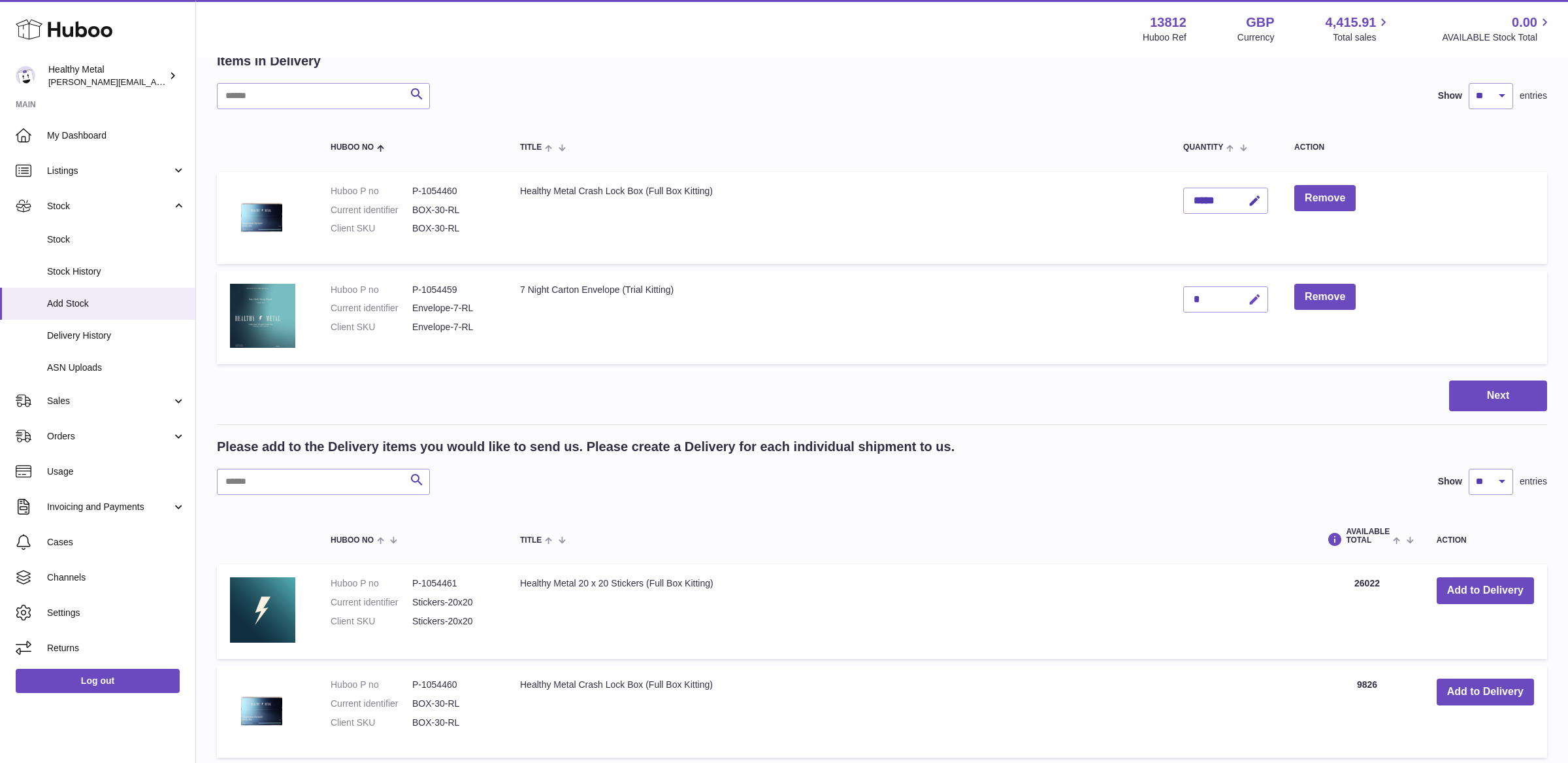
click at [1254, 299] on icon "button" at bounding box center [1255, 300] width 14 height 14
click at [1199, 303] on input "*" at bounding box center [1226, 299] width 85 height 26
type input "*****"
click at [1262, 299] on button "submit" at bounding box center [1254, 300] width 25 height 21
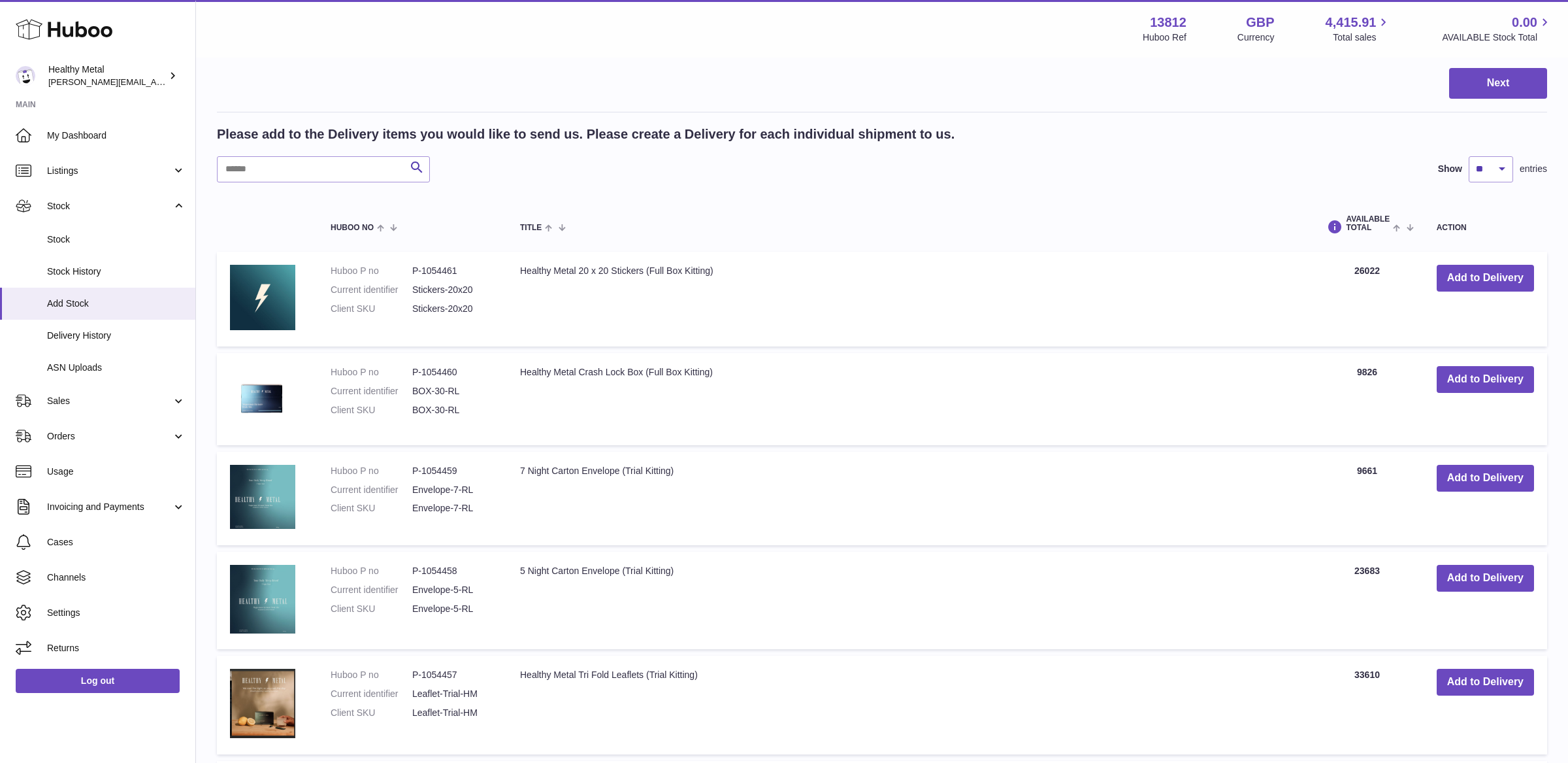
scroll to position [433, 0]
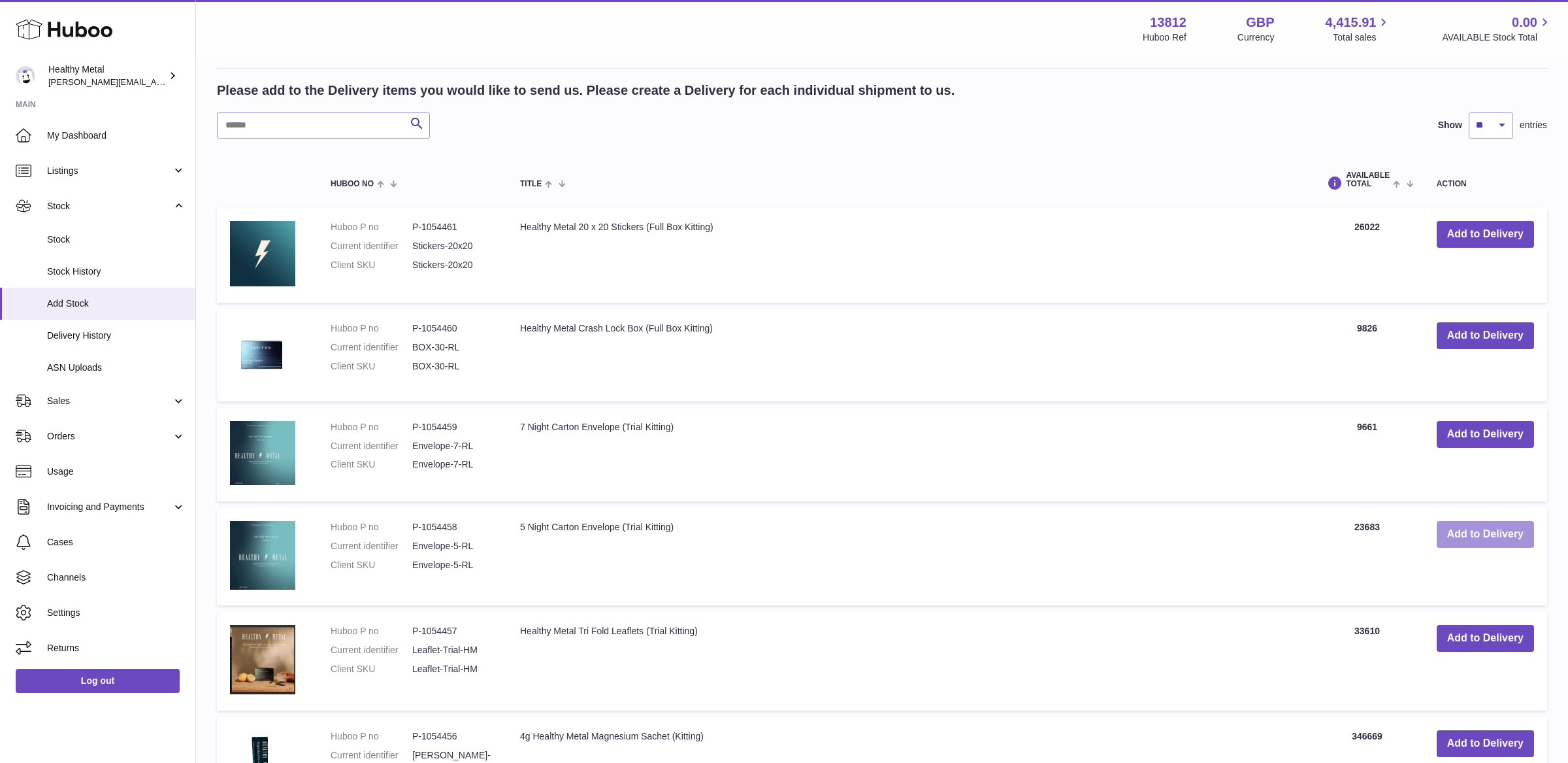
click at [1464, 536] on button "Add to Delivery" at bounding box center [1486, 535] width 97 height 27
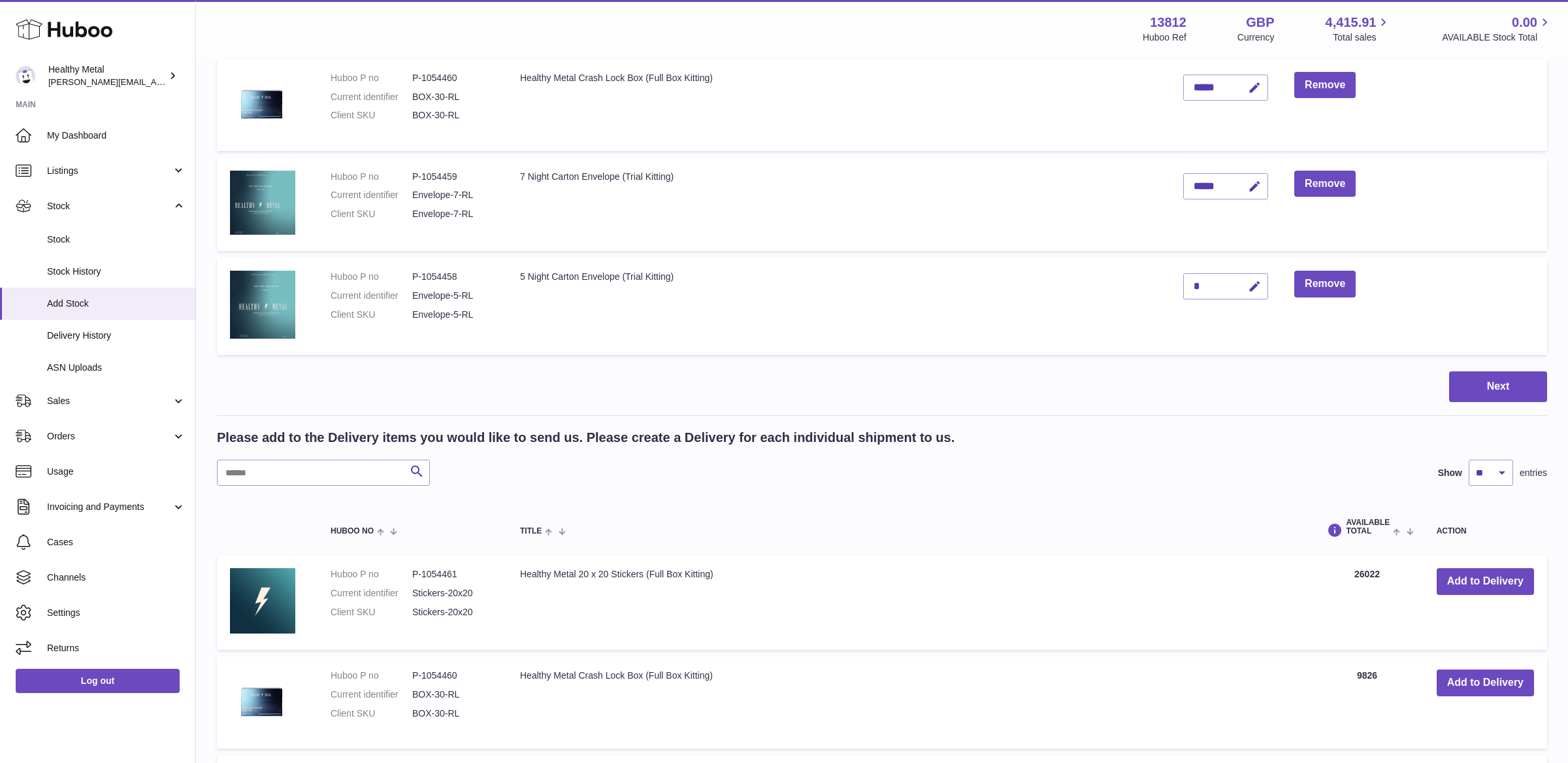
scroll to position [145, 0]
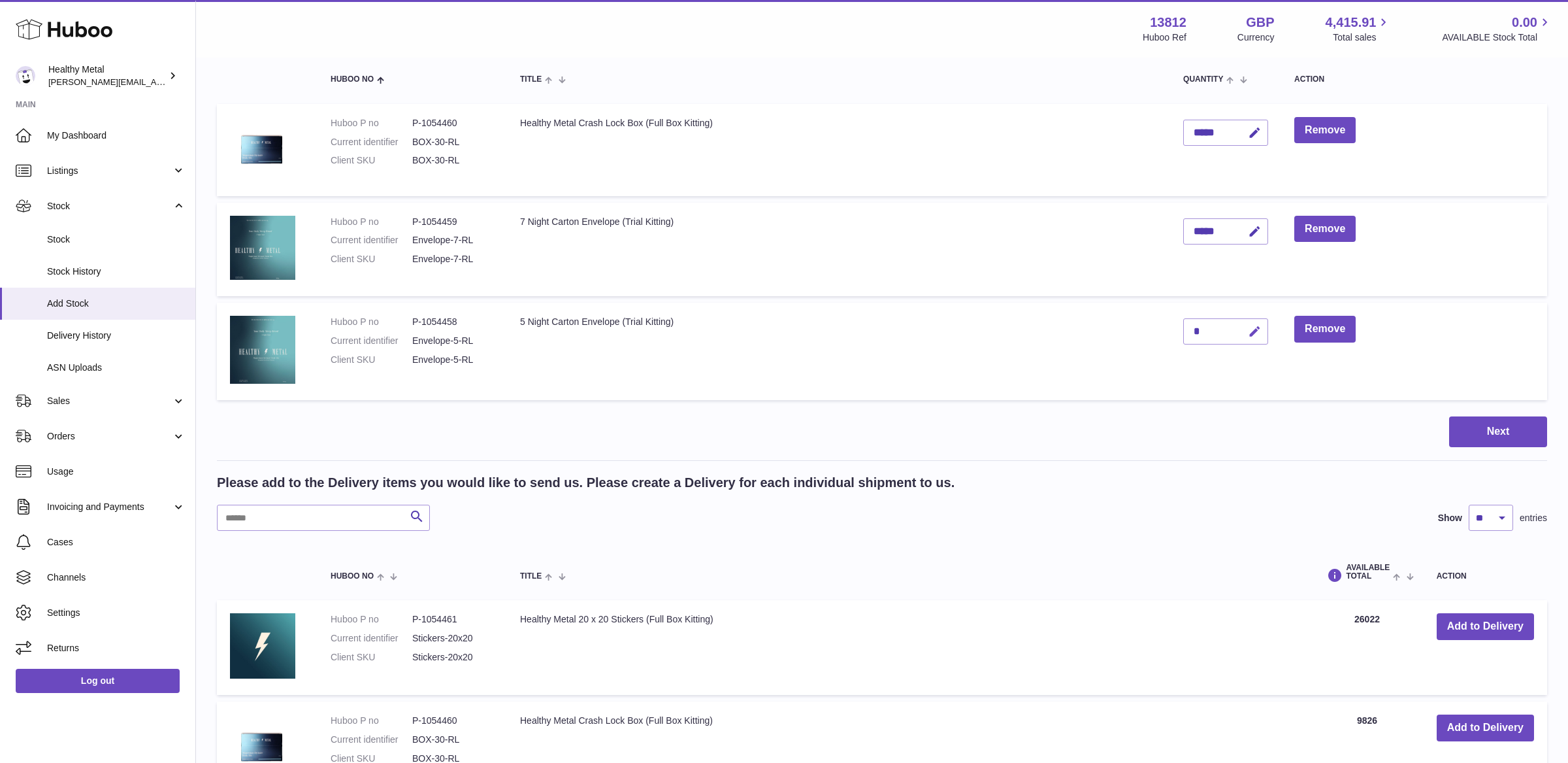
click at [1260, 335] on icon "button" at bounding box center [1255, 332] width 14 height 14
drag, startPoint x: 1210, startPoint y: 331, endPoint x: 1143, endPoint y: 333, distance: 67.0
click at [1143, 333] on tr "Huboo P no P-1054458 Current identifier Envelope-5-RL Client SKU Envelope-5-RL …" at bounding box center [882, 351] width 1330 height 98
type input "******"
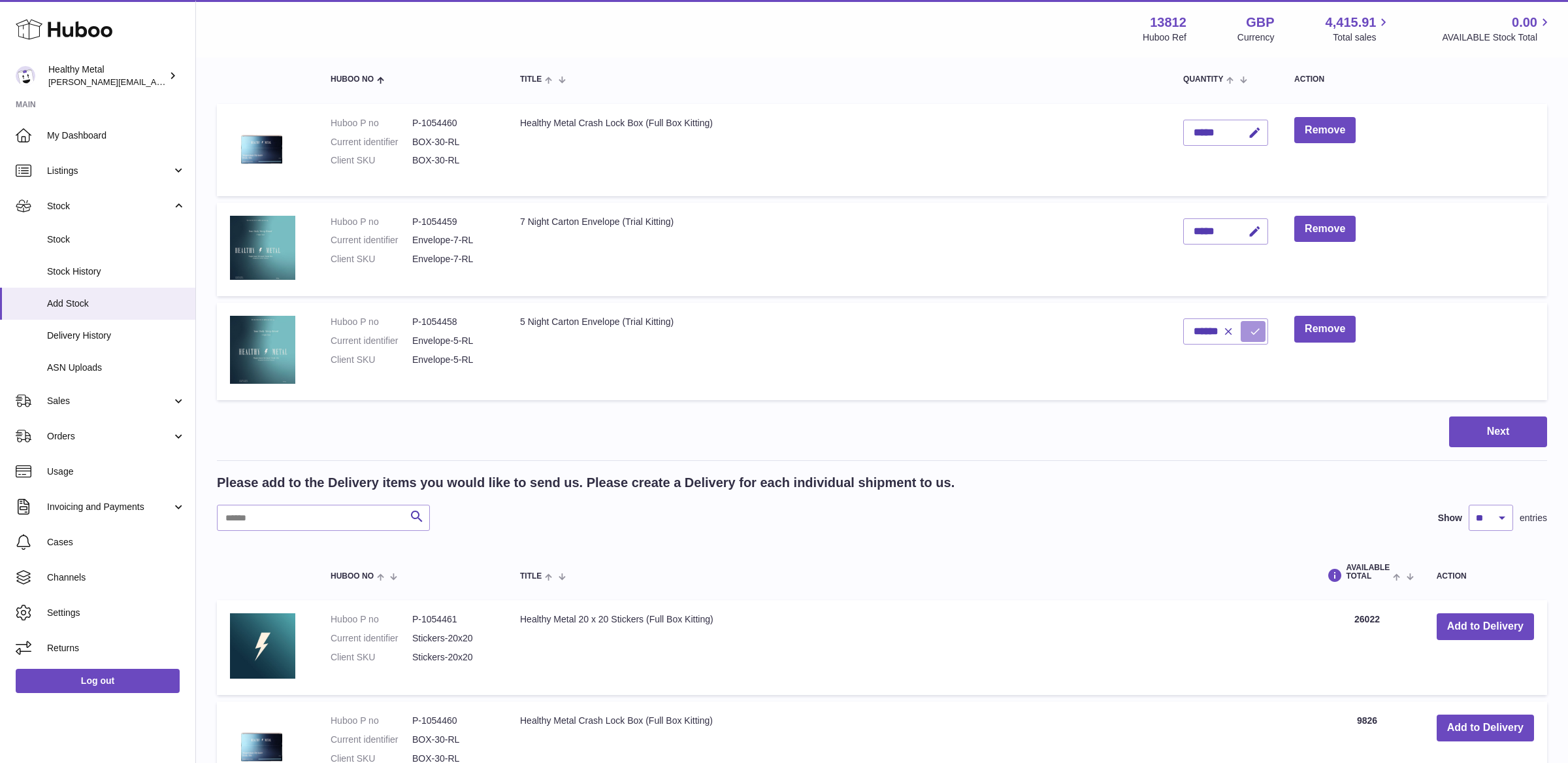
click at [1254, 329] on icon "submit" at bounding box center [1256, 331] width 12 height 12
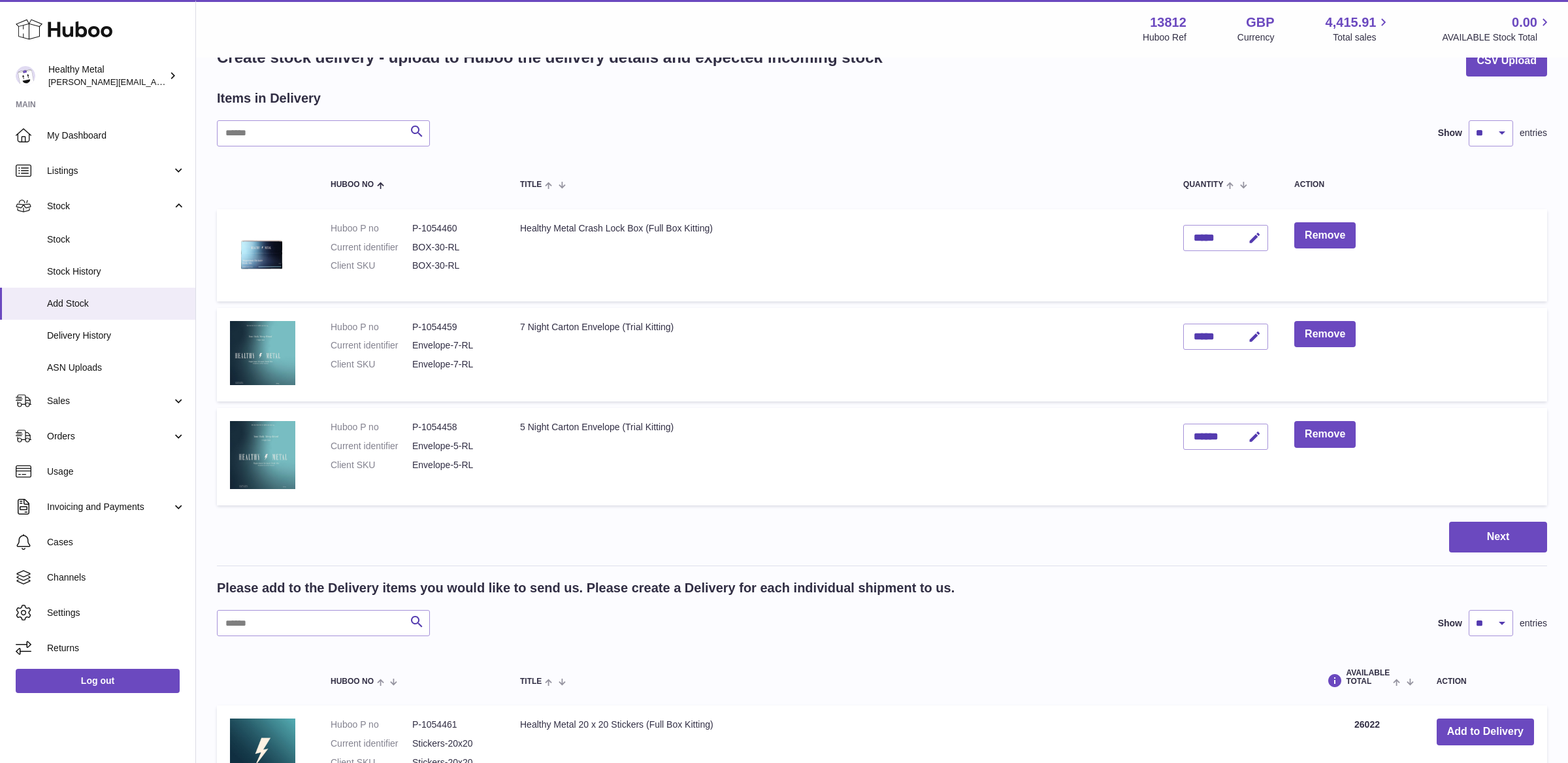
scroll to position [37, 0]
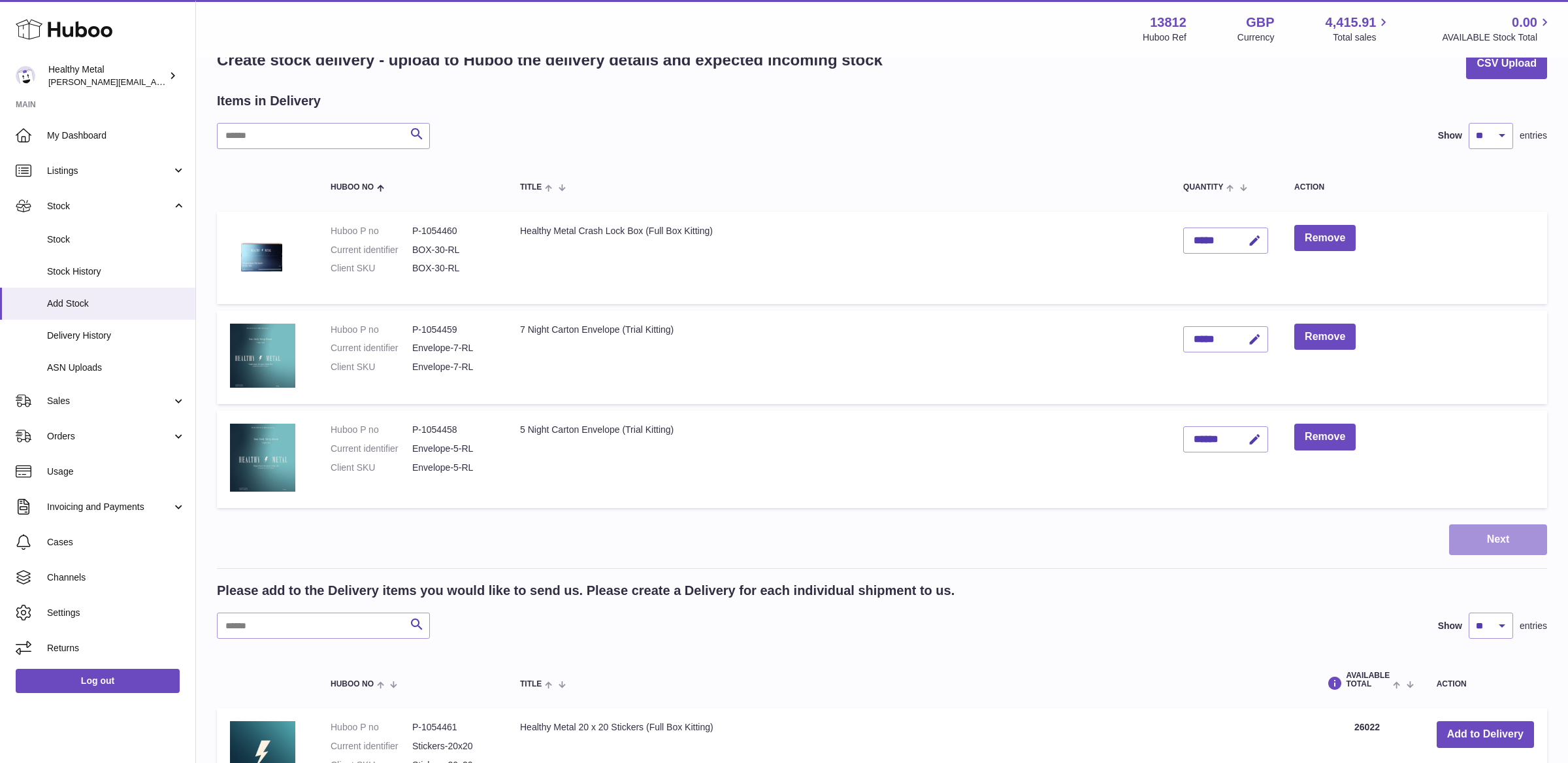
click at [1496, 549] on button "Next" at bounding box center [1498, 540] width 98 height 31
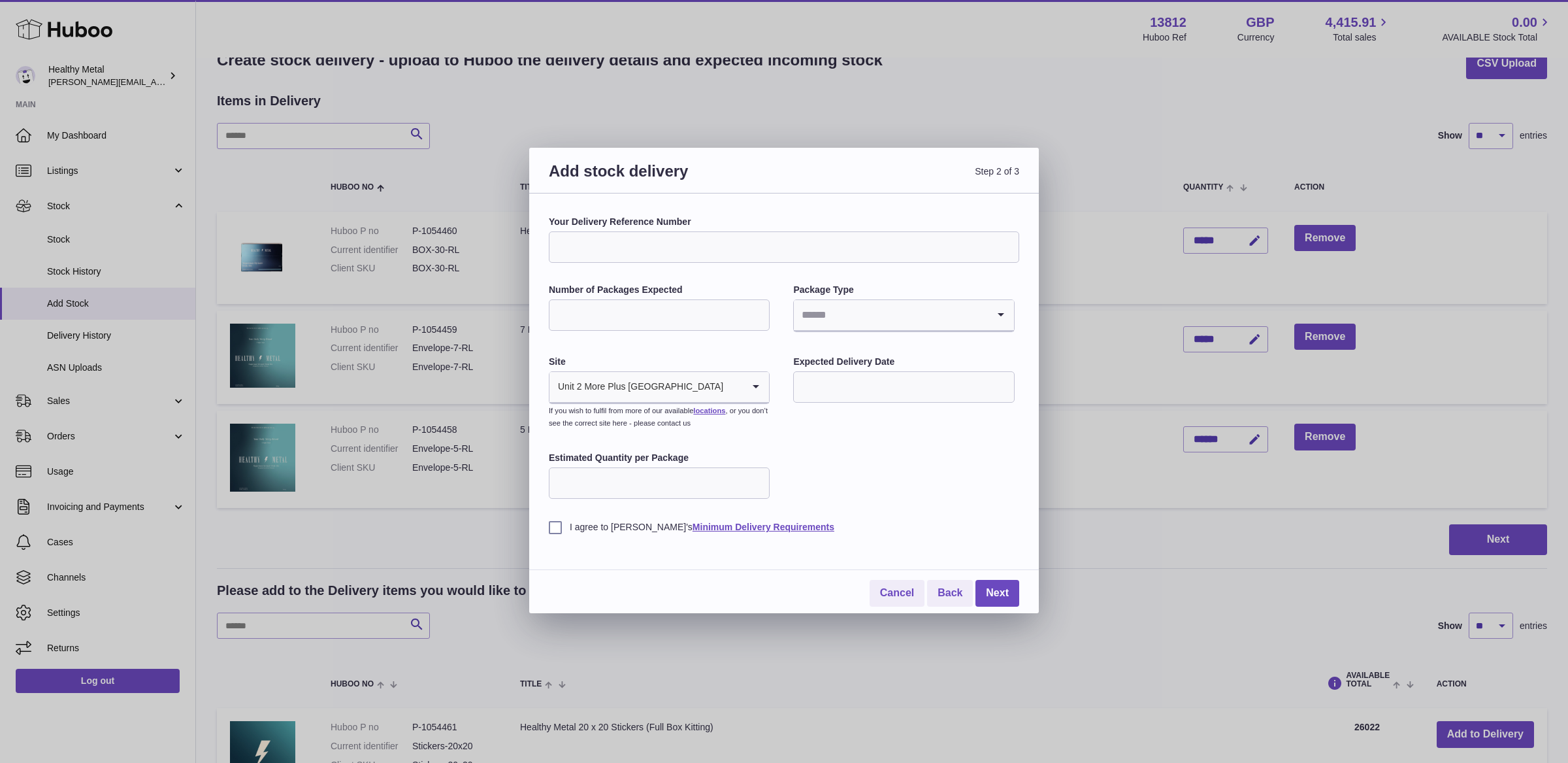
click at [705, 256] on input "Your Delivery Reference Number" at bounding box center [784, 247] width 471 height 31
type input "**********"
click at [703, 315] on input "Number of Packages Expected" at bounding box center [660, 315] width 221 height 31
click at [676, 318] on input "Number of Packages Expected" at bounding box center [660, 315] width 221 height 31
type input "**"
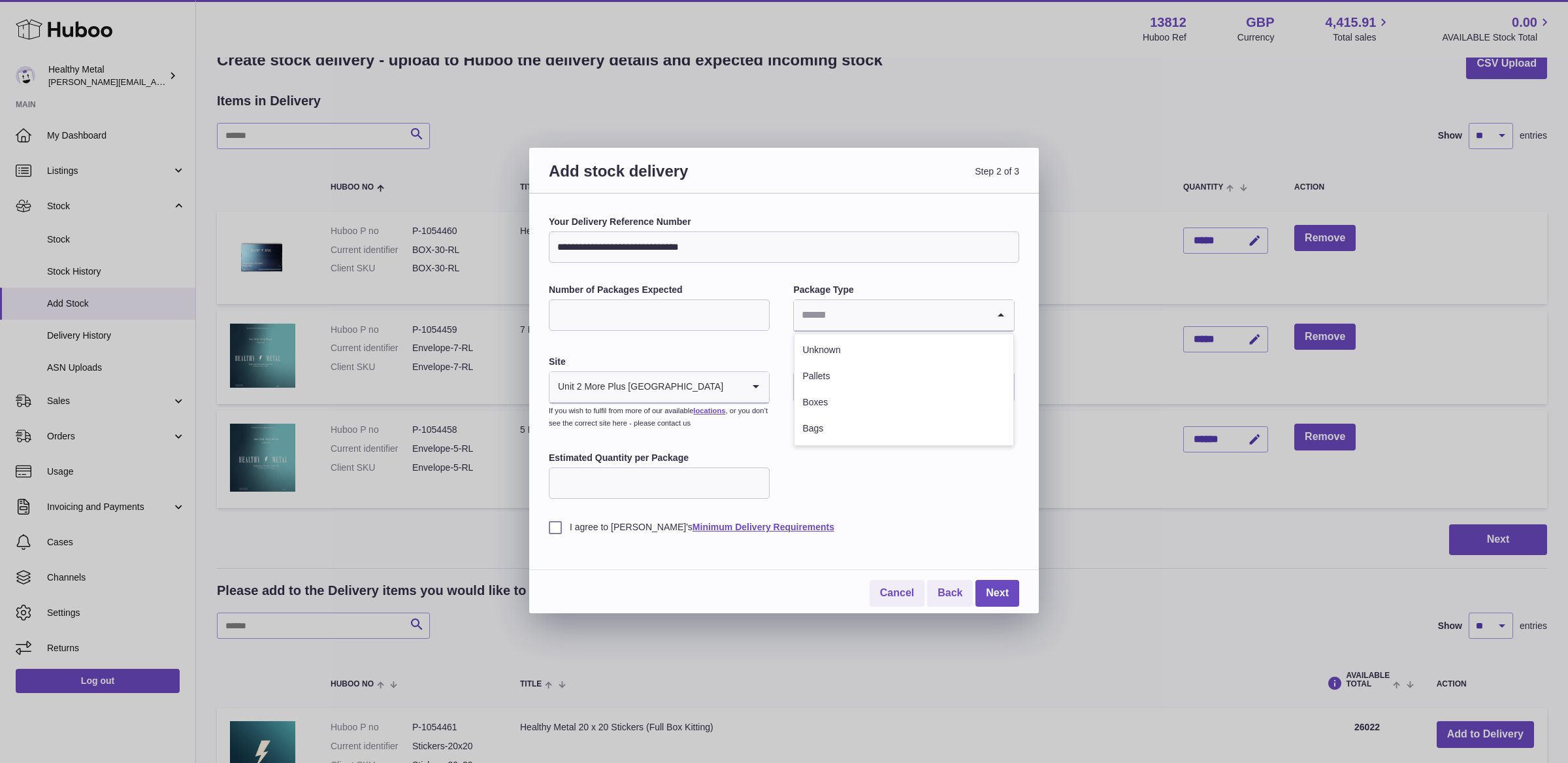
click at [877, 314] on input "Search for option" at bounding box center [890, 315] width 193 height 30
click at [831, 385] on li "Pallets" at bounding box center [903, 376] width 218 height 26
click at [721, 495] on input "Estimated Quantity per Package" at bounding box center [660, 483] width 221 height 31
type input "**"
click at [912, 369] on div "Expected Delivery Date" at bounding box center [904, 380] width 221 height 50
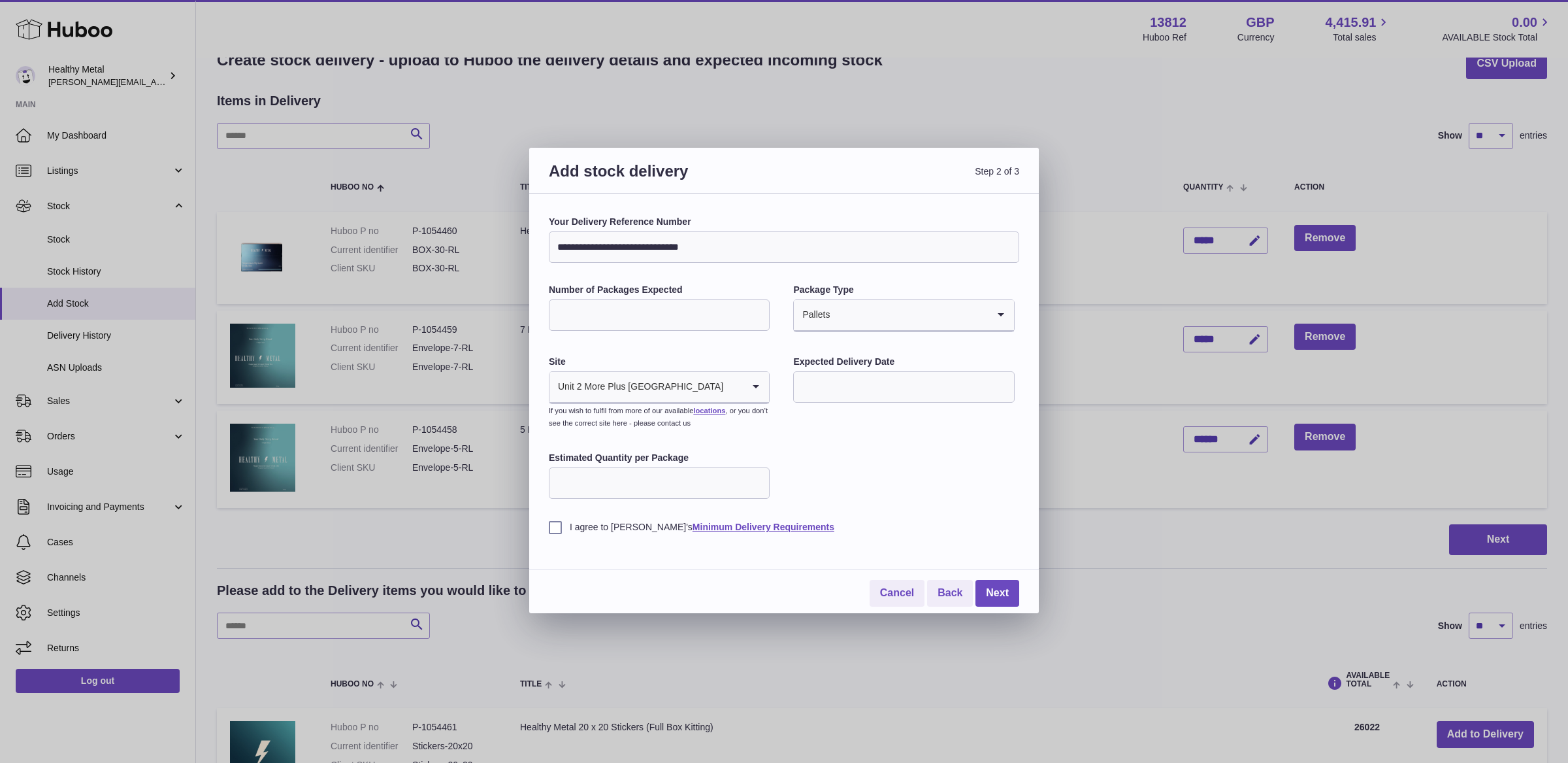
click at [901, 378] on input "text" at bounding box center [904, 387] width 221 height 31
click at [975, 419] on icon "button" at bounding box center [979, 418] width 16 height 16
click at [816, 464] on span "1" at bounding box center [814, 469] width 23 height 23
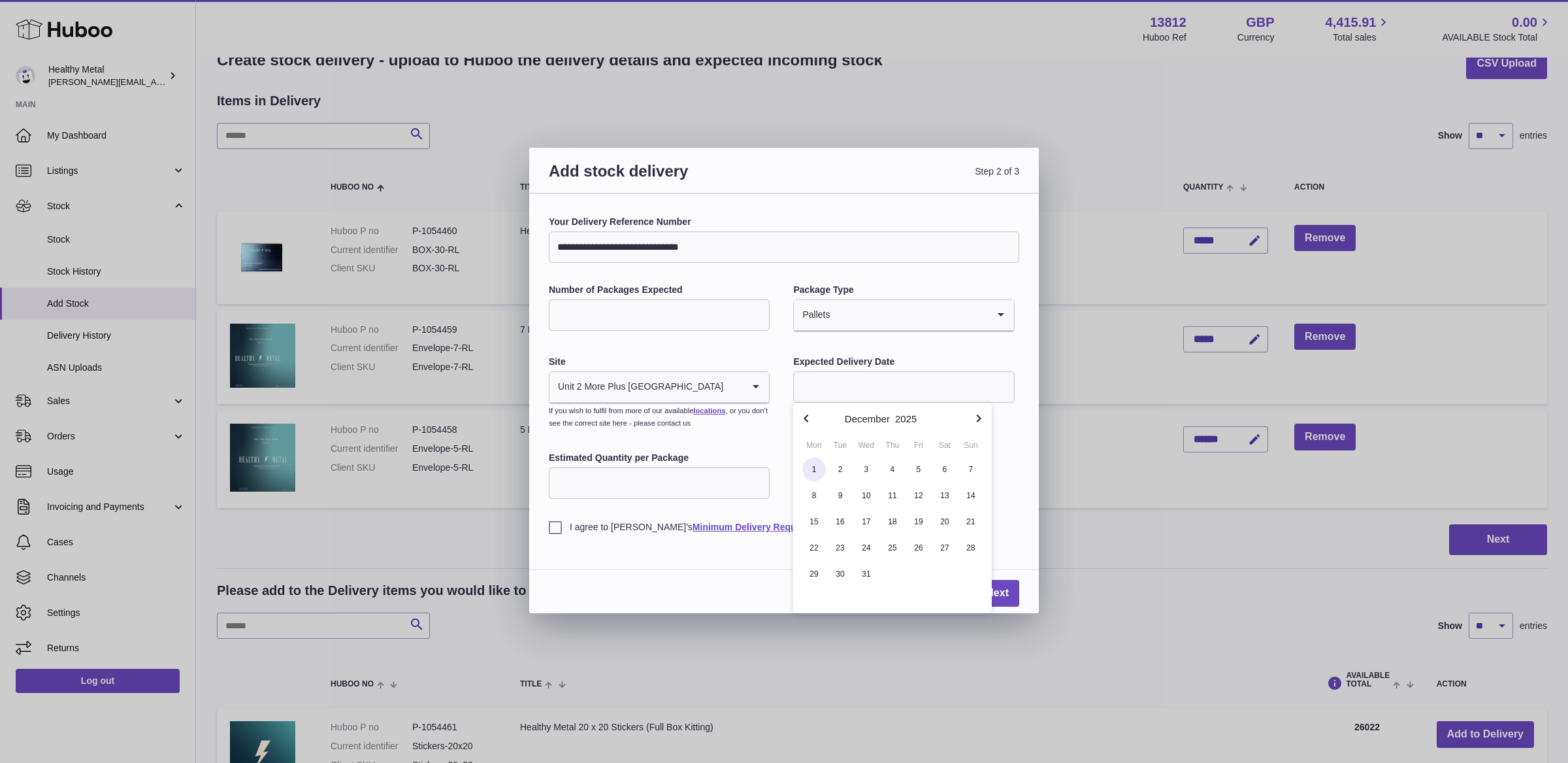
type input "**********"
click at [547, 525] on div "**********" at bounding box center [783, 403] width 509 height 419
click at [559, 531] on label "I agree to [PERSON_NAME]'s Minimum Delivery Requirements" at bounding box center [784, 527] width 471 height 13
click at [996, 602] on link "Next" at bounding box center [996, 593] width 44 height 27
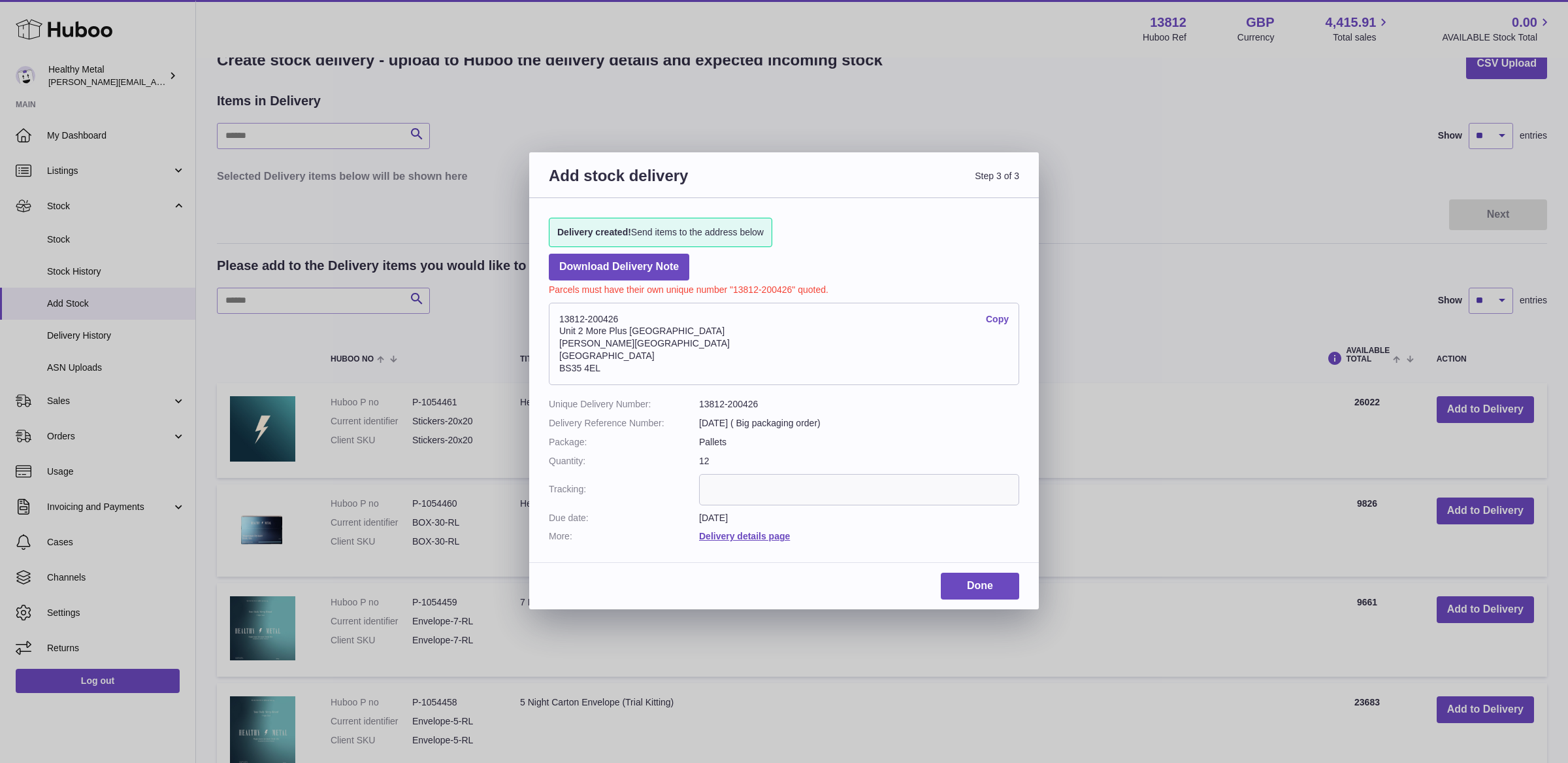
click at [621, 353] on address "13812-200426 Copy [STREET_ADDRESS][PERSON_NAME]" at bounding box center [784, 344] width 471 height 83
drag, startPoint x: 612, startPoint y: 369, endPoint x: 540, endPoint y: 314, distance: 90.6
click at [540, 314] on div "Delivery created! Send items to the address below Download Delivery Note Parcel…" at bounding box center [783, 374] width 509 height 351
copy address "13812-200426 Copy Unit 2 More Plus [GEOGRAPHIC_DATA][STREET_ADDRESS][PERSON_NAM…"
